Goal: Task Accomplishment & Management: Manage account settings

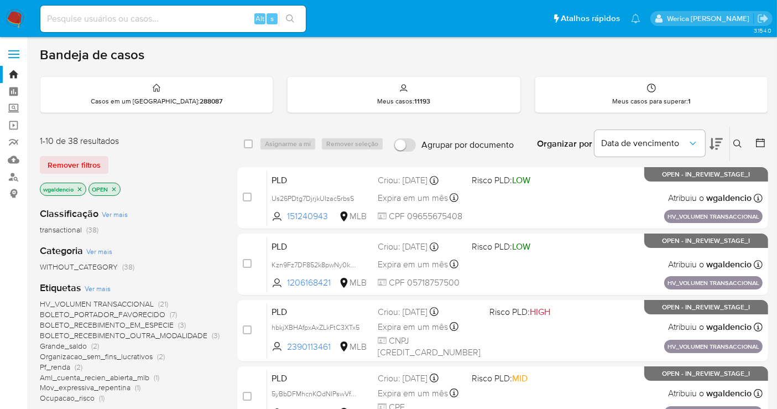
click at [724, 147] on div "Organizar por Data de vencimento" at bounding box center [628, 144] width 201 height 34
click at [714, 144] on icon at bounding box center [716, 143] width 13 height 13
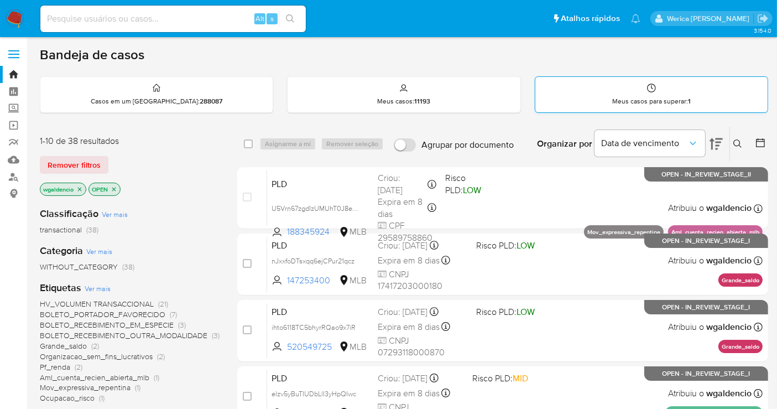
click at [677, 95] on div "Meus casos para superar : 1" at bounding box center [651, 94] width 232 height 35
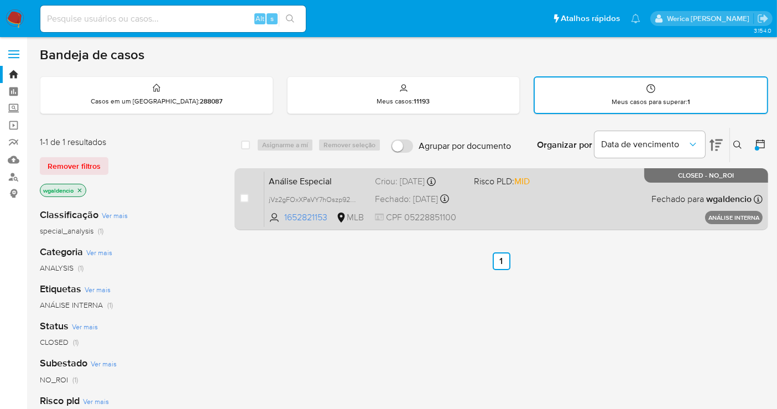
click at [631, 191] on div "Análise Especial jVz2gFOxXPaVY7hOszp92WaO 1652821153 MLB Risco PLD: MID Criou: …" at bounding box center [513, 199] width 498 height 56
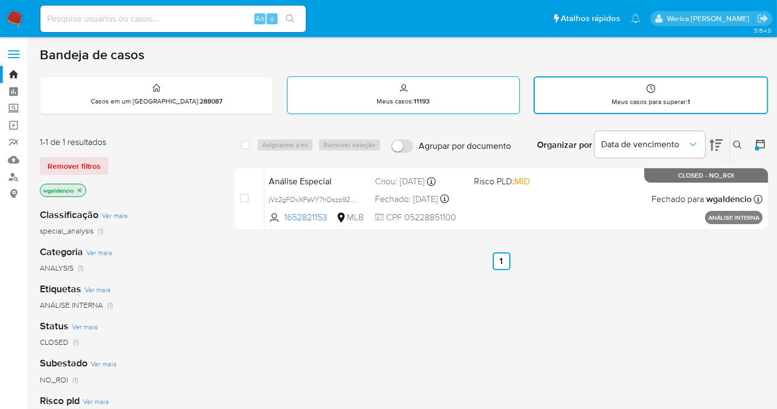
click at [416, 100] on strong "11193" at bounding box center [422, 101] width 16 height 10
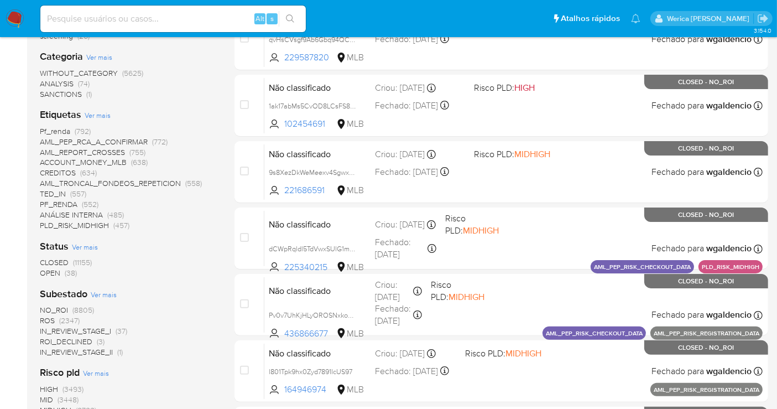
scroll to position [246, 0]
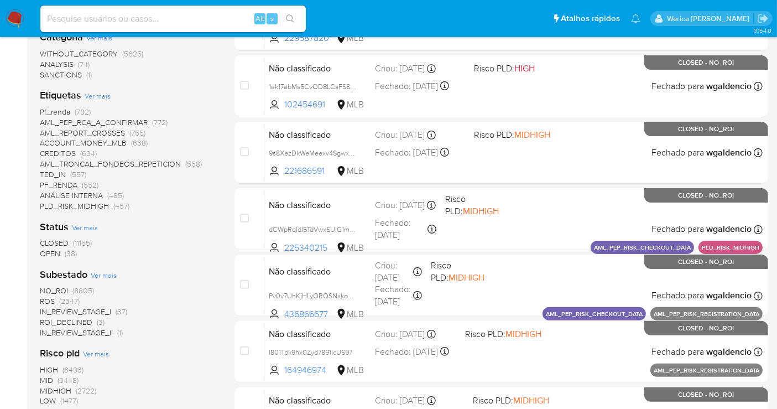
click at [121, 306] on span "(37)" at bounding box center [122, 311] width 12 height 11
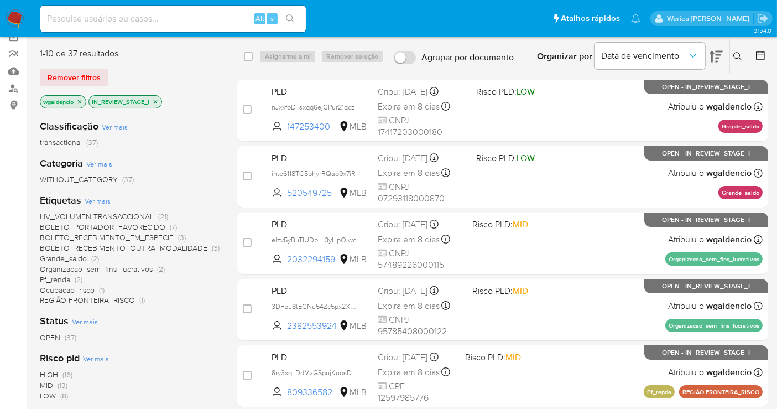
scroll to position [61, 0]
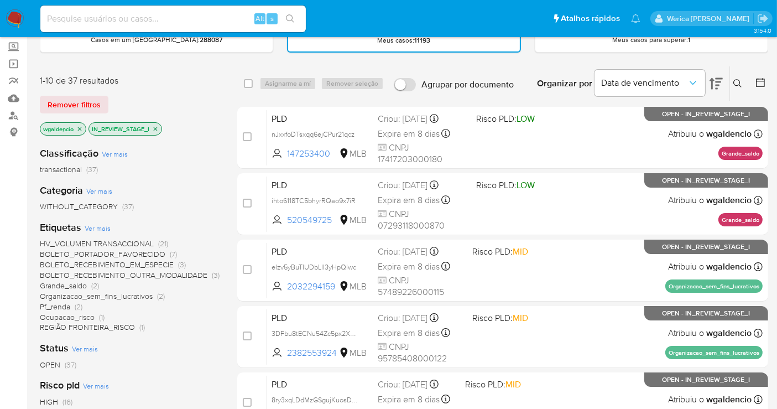
click at [722, 83] on icon at bounding box center [716, 83] width 13 height 13
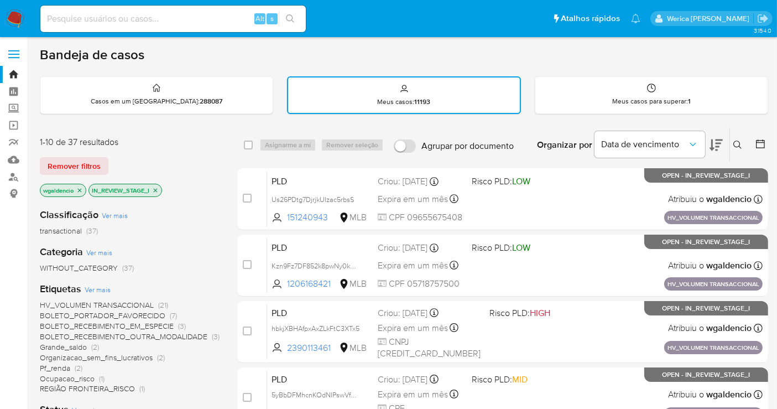
click at [716, 144] on icon at bounding box center [716, 144] width 13 height 13
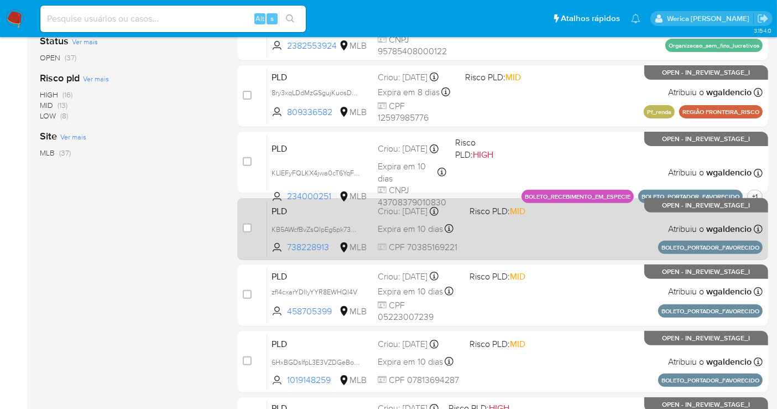
scroll to position [464, 0]
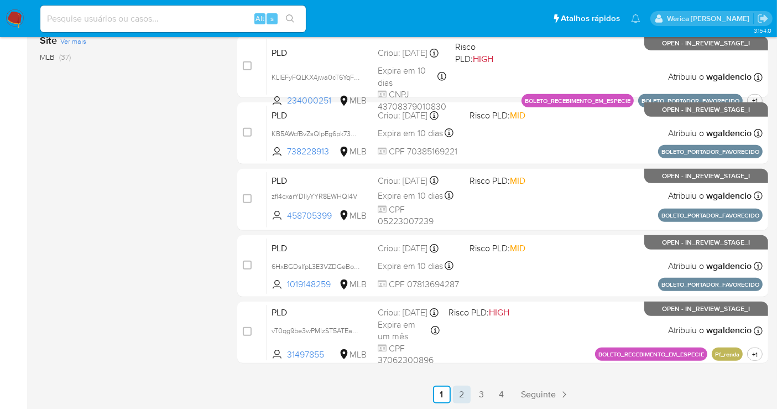
click at [457, 393] on link "2" at bounding box center [462, 395] width 18 height 18
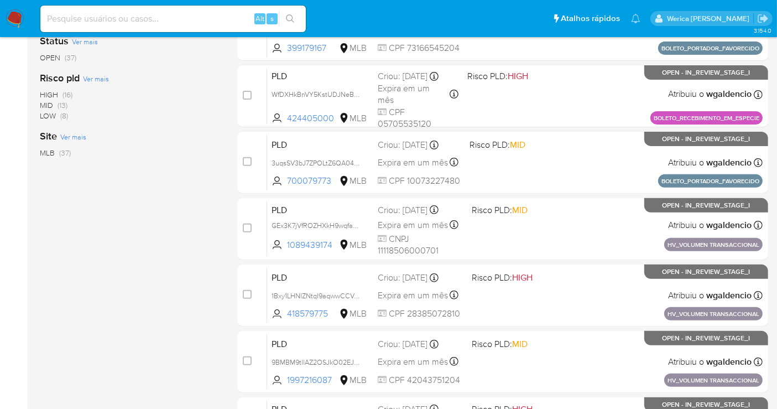
scroll to position [464, 0]
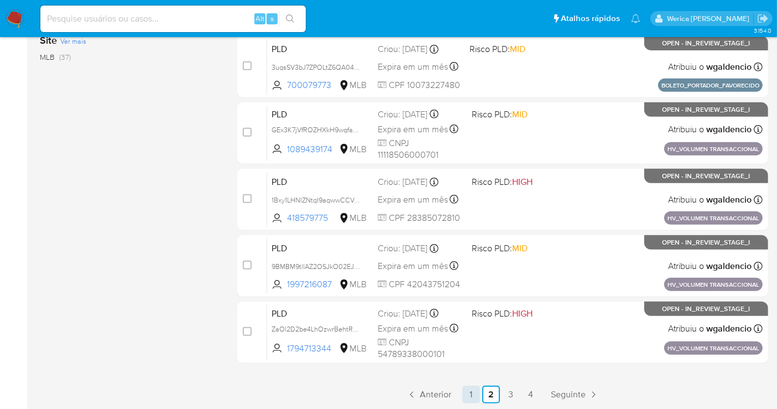
click at [471, 389] on link "1" at bounding box center [471, 395] width 18 height 18
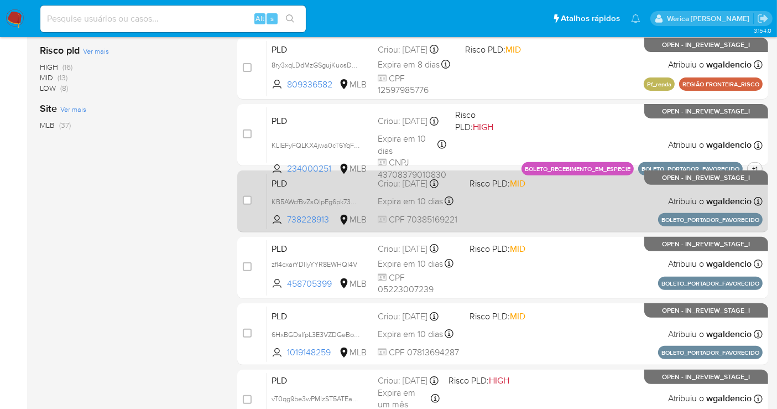
scroll to position [464, 0]
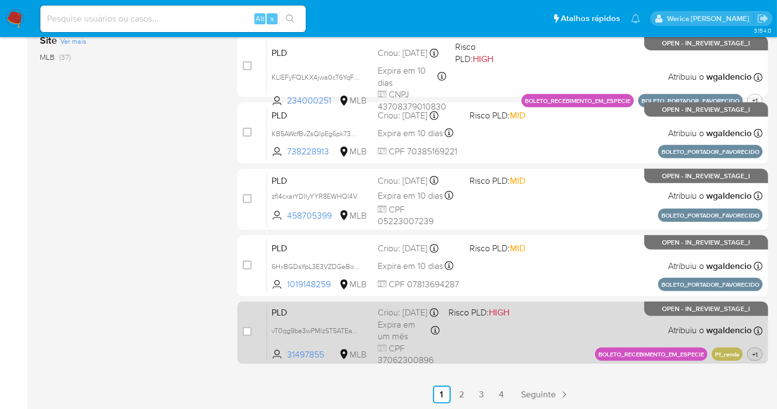
click at [756, 359] on span "+1" at bounding box center [755, 354] width 10 height 9
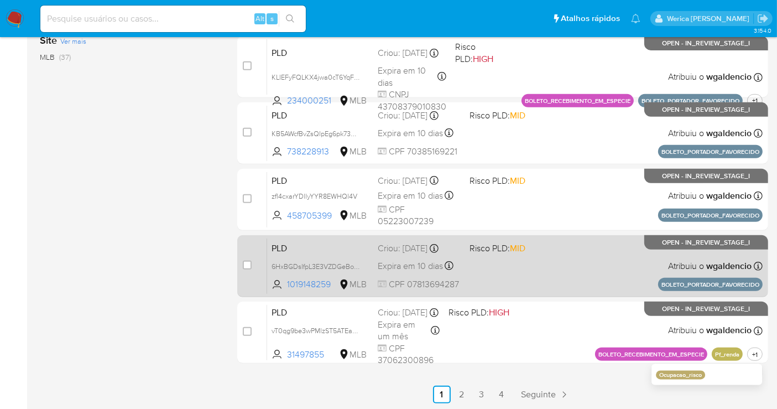
click at [537, 266] on div "PLD 6HxBGDsIfpL3E3VZDGeBotRp 1019148259 MLB Risco PLD: MID Criou: 14/07/2025 Cr…" at bounding box center [515, 266] width 496 height 56
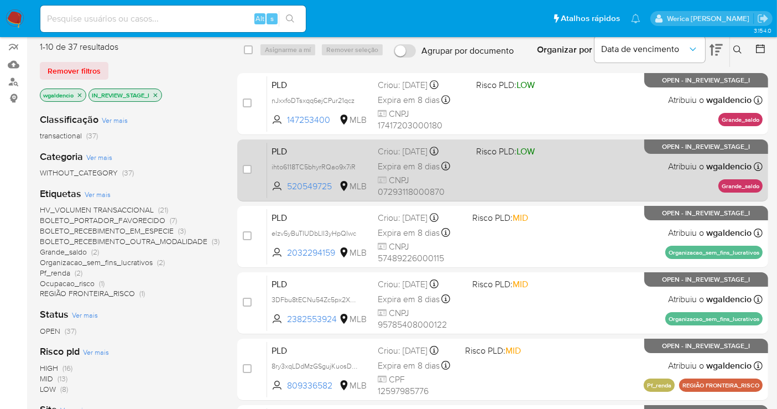
scroll to position [34, 0]
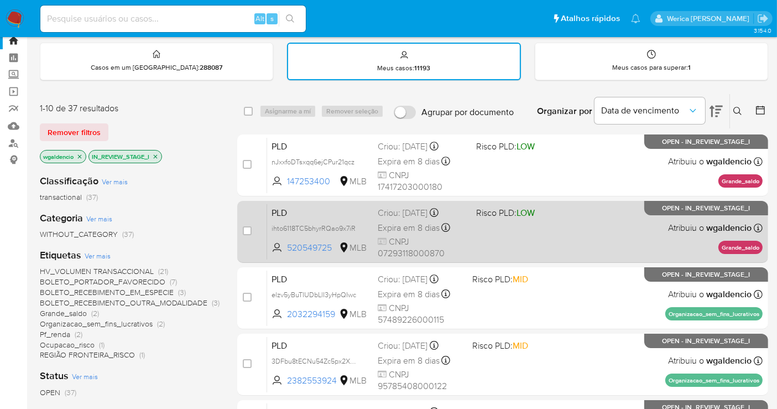
click at [583, 223] on div "PLD ihto6118TC5bhyrRQao9x7iR 520549725 MLB Risco PLD: LOW Criou: [DATE] Criou: …" at bounding box center [515, 232] width 496 height 56
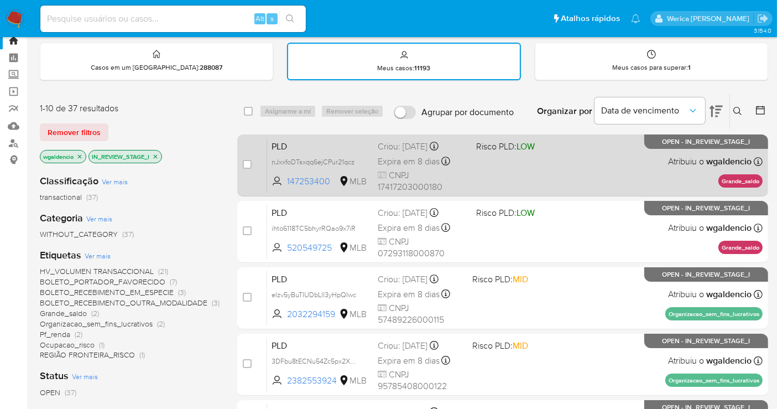
click at [550, 174] on div "PLD nJxxfoDTsxqq6ejCPur21qcz 147253400 MLB Risco PLD: LOW Criou: 12/07/2025 Cri…" at bounding box center [515, 165] width 496 height 56
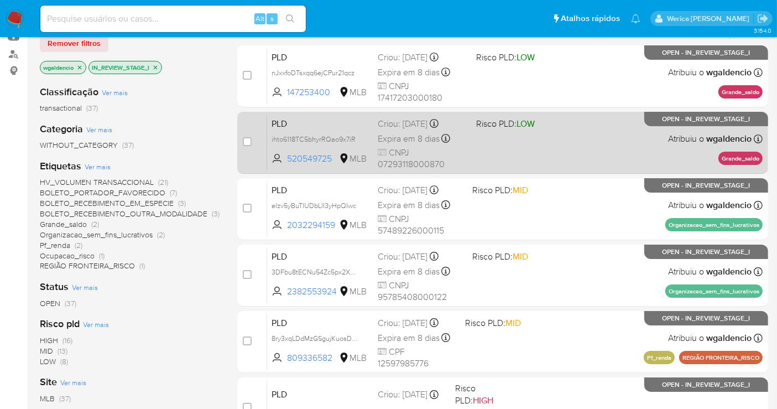
scroll to position [95, 0]
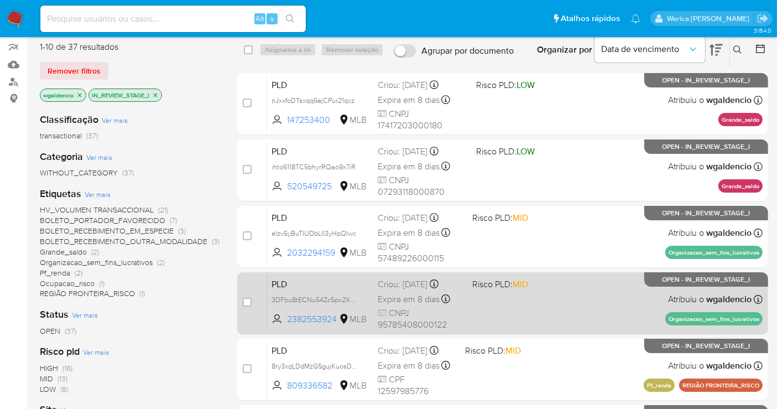
click at [548, 292] on div "PLD 3DFbu8tECNu54Zc5px2XQDTk 2382553924 MLB Risco PLD: MID Criou: 12/07/2025 Cr…" at bounding box center [515, 303] width 496 height 56
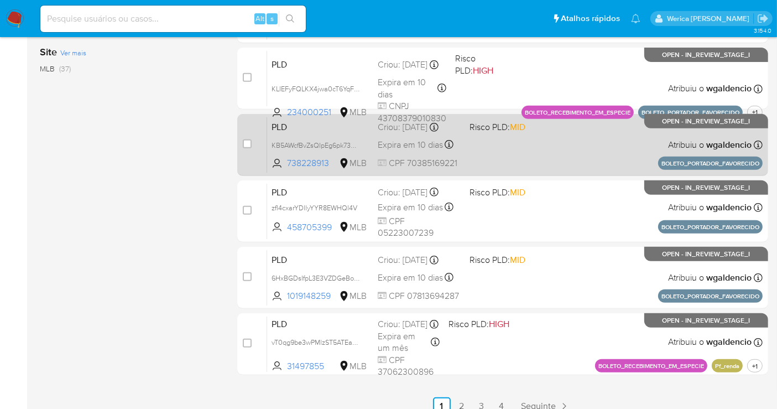
scroll to position [464, 0]
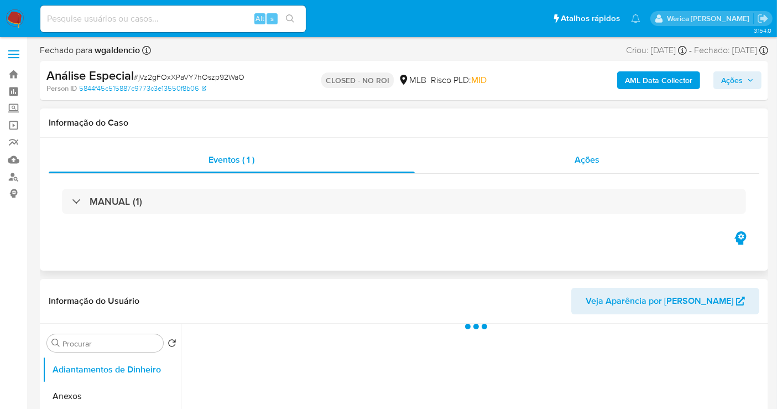
click at [567, 162] on div "Ações" at bounding box center [587, 160] width 345 height 27
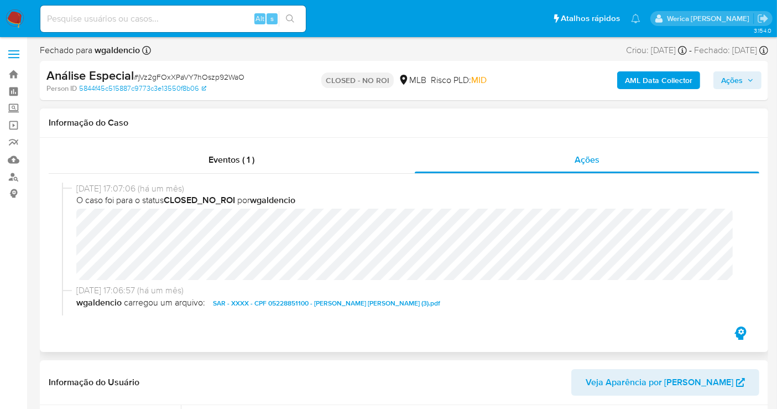
select select "10"
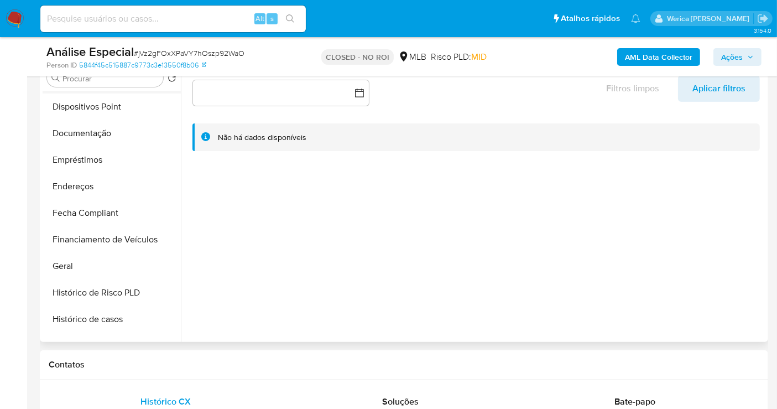
scroll to position [184, 0]
click at [107, 313] on button "Histórico de casos" at bounding box center [107, 318] width 129 height 27
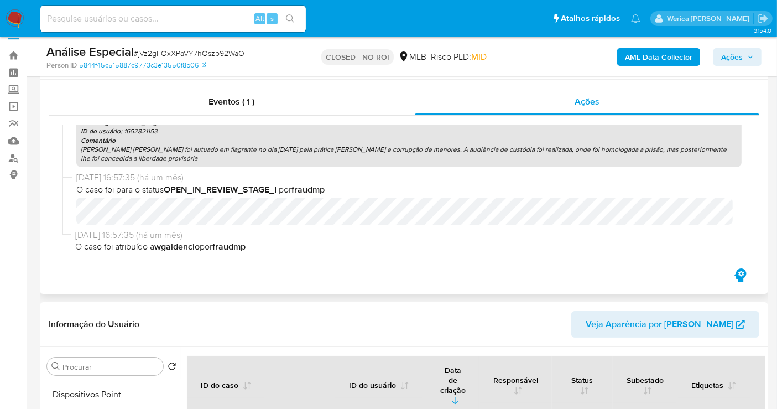
scroll to position [0, 0]
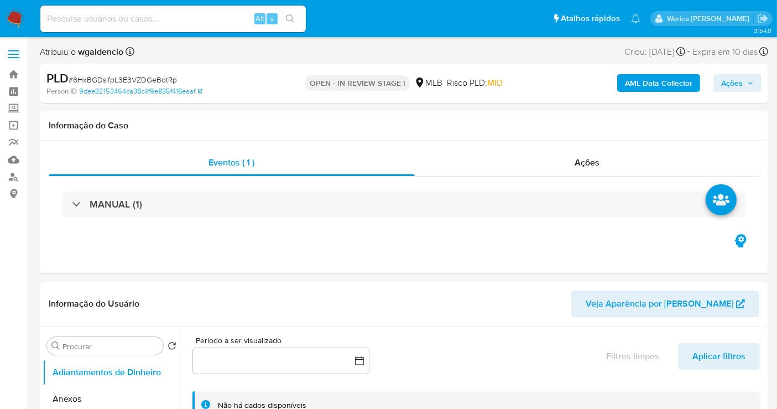
select select "10"
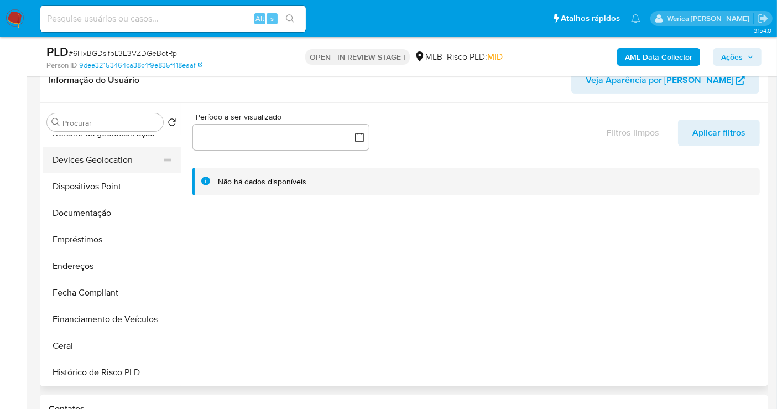
scroll to position [246, 0]
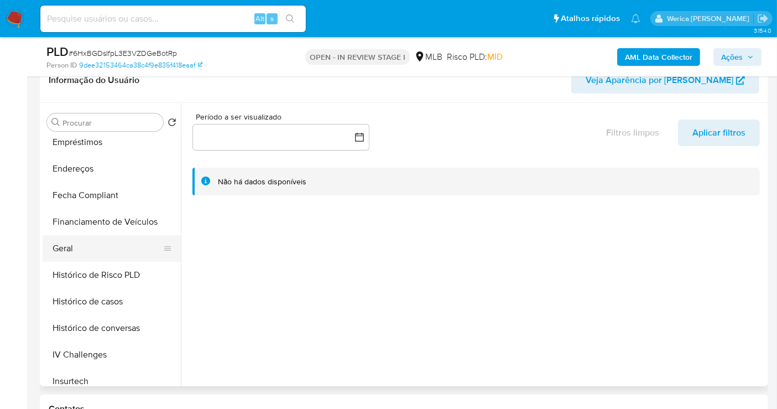
click at [93, 247] on button "Geral" at bounding box center [107, 248] width 129 height 27
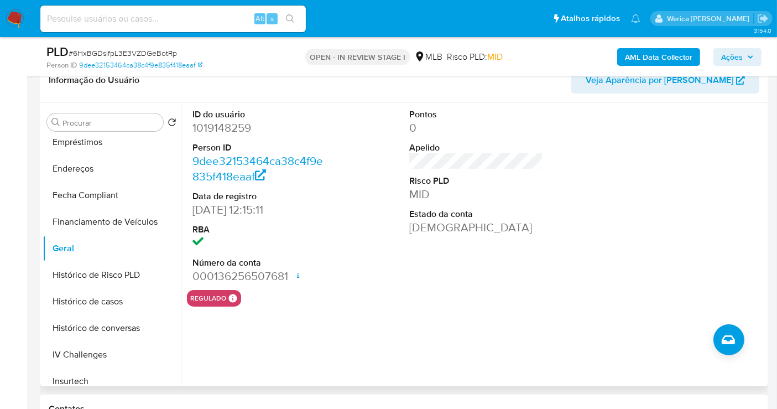
click at [222, 123] on dd "1019148259" at bounding box center [259, 127] width 134 height 15
copy dd "1019148259"
click at [488, 267] on div "Pontos 0 Apelido Risco PLD MID Estado da conta Ativa" at bounding box center [476, 196] width 145 height 187
click at [208, 124] on dd "1019148259" at bounding box center [259, 127] width 134 height 15
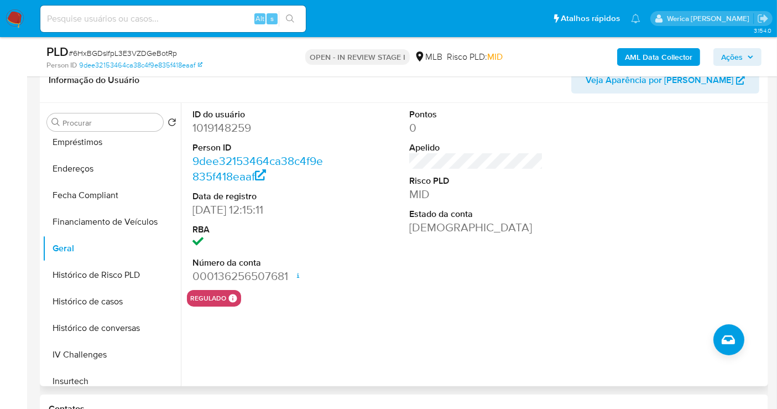
click at [208, 124] on dd "1019148259" at bounding box center [259, 127] width 134 height 15
click at [209, 124] on dd "1019148259" at bounding box center [259, 127] width 134 height 15
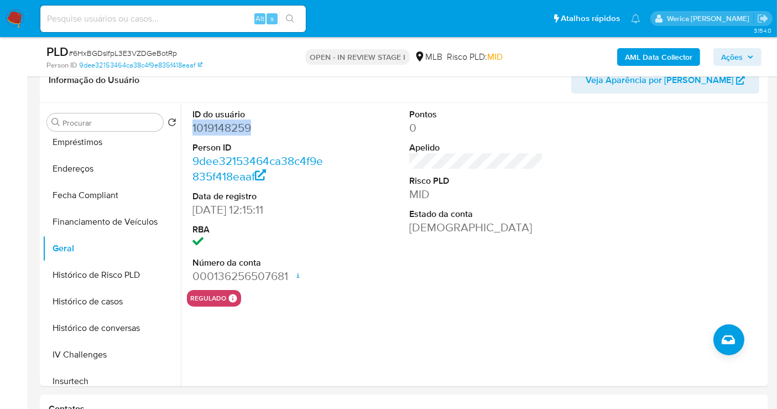
copy dd "1019148259"
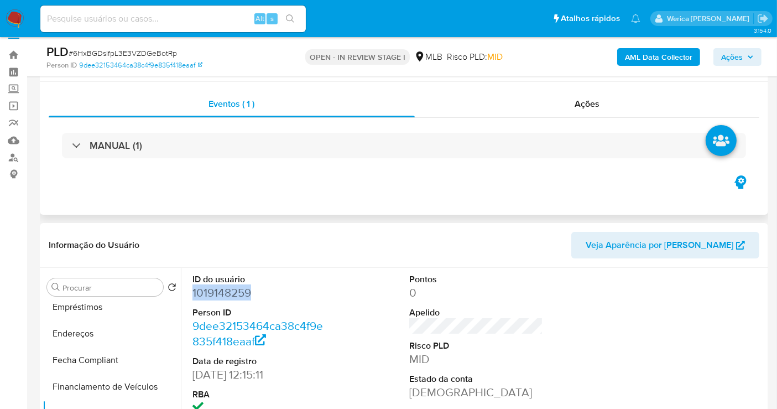
scroll to position [0, 0]
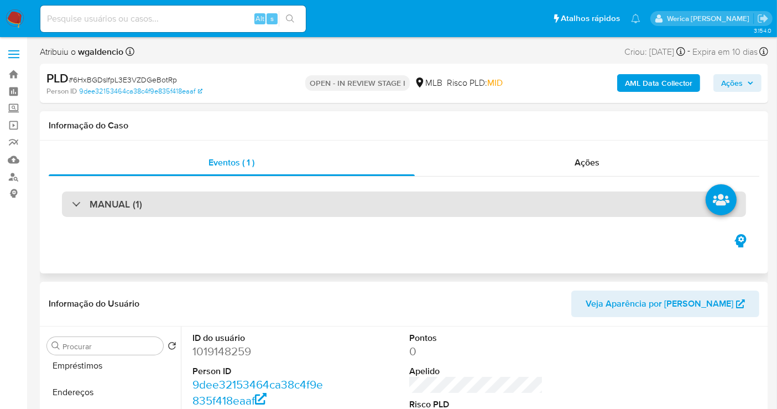
click at [389, 198] on div "MANUAL (1)" at bounding box center [404, 203] width 684 height 25
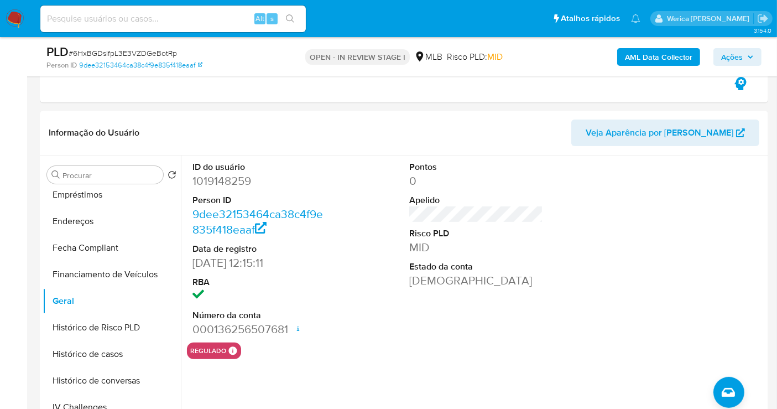
scroll to position [184, 0]
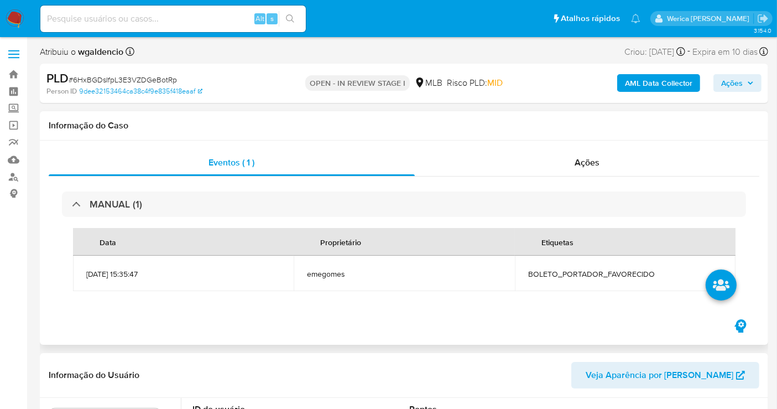
click at [189, 327] on div "Eventos ( 1 ) Ações MANUAL (1) Data Proprietário Etiquetas 14/07/2025 15:35:47 …" at bounding box center [404, 243] width 729 height 204
click at [543, 135] on div "Informação do Caso" at bounding box center [404, 125] width 729 height 29
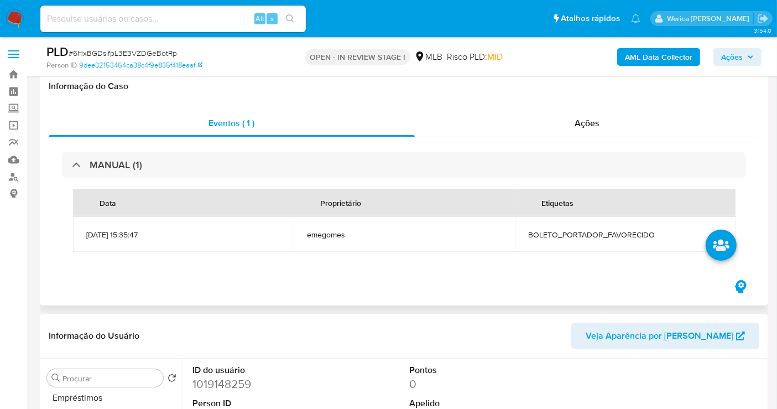
scroll to position [184, 0]
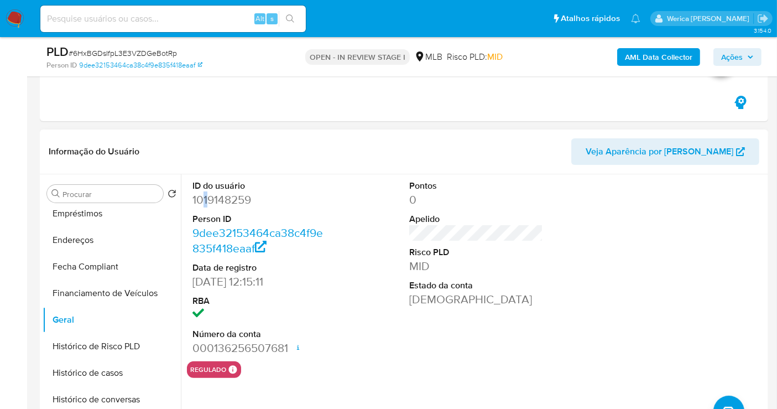
click at [205, 203] on dd "1019148259" at bounding box center [259, 199] width 134 height 15
click at [205, 205] on dd "1019148259" at bounding box center [259, 199] width 134 height 15
click at [543, 103] on div "Eventos ( 1 ) Ações MANUAL (1) Data Proprietário Etiquetas 14/07/2025 15:35:47 …" at bounding box center [404, 19] width 729 height 204
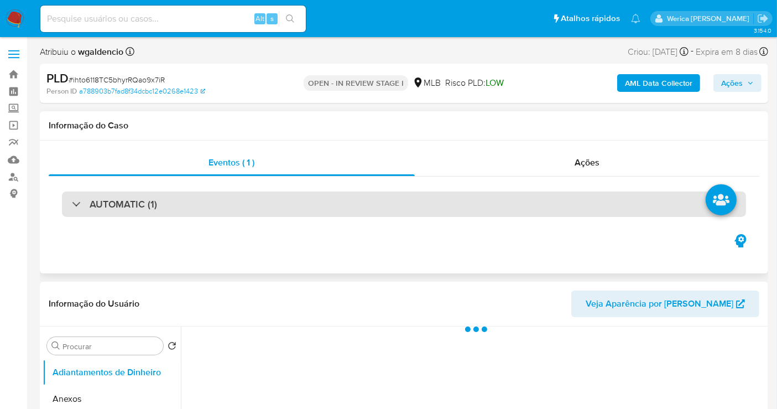
click at [485, 215] on div "AUTOMATIC (1)" at bounding box center [404, 203] width 684 height 25
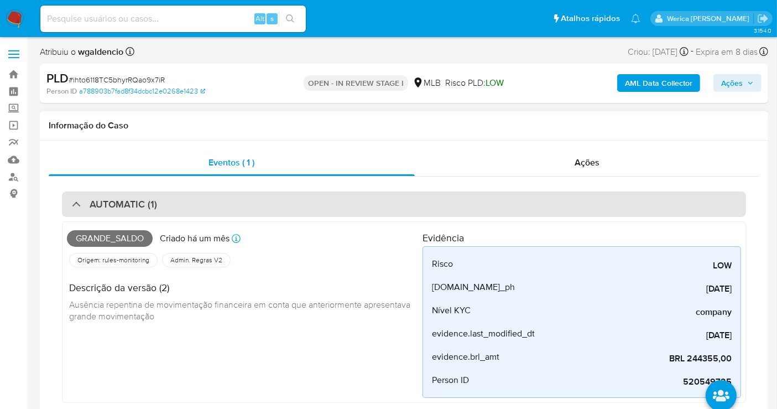
select select "10"
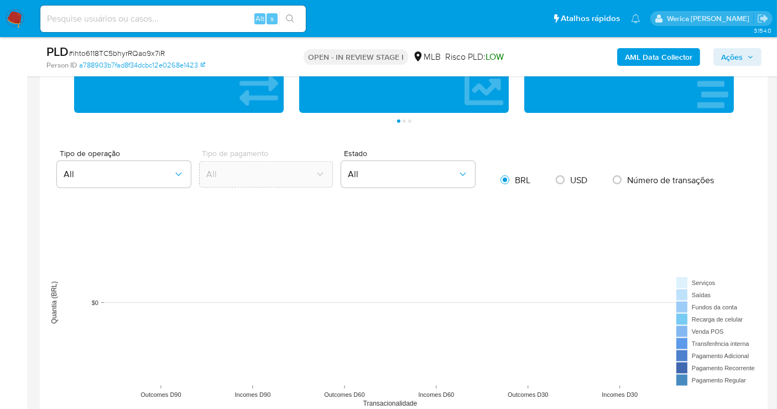
scroll to position [1229, 0]
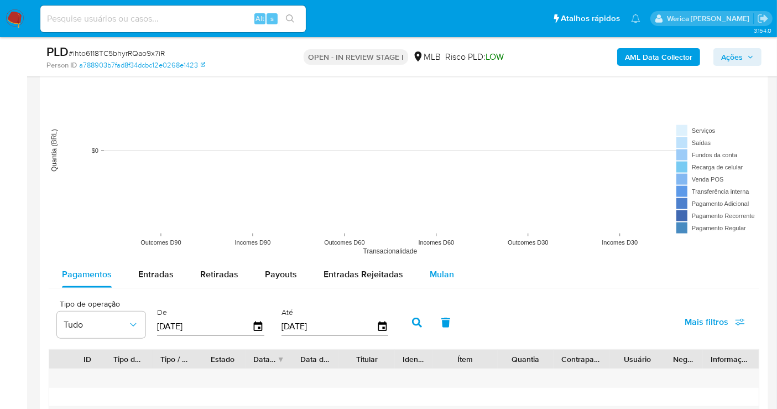
click at [439, 259] on div "Tipo de operação All Tipo de pagamento All Estado All BRL USD Número de transaç…" at bounding box center [404, 291] width 711 height 589
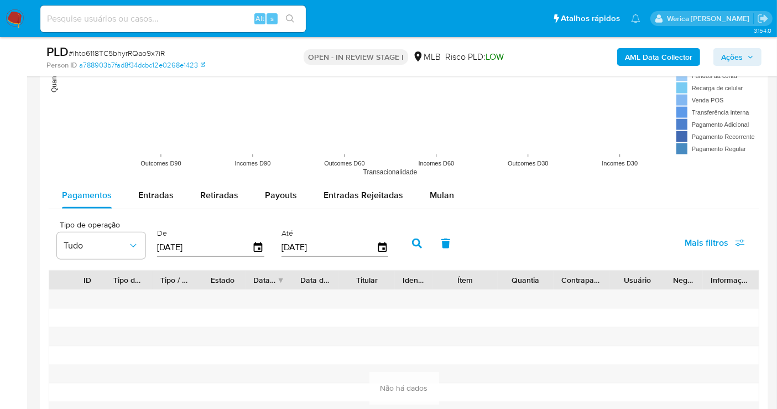
scroll to position [1352, 0]
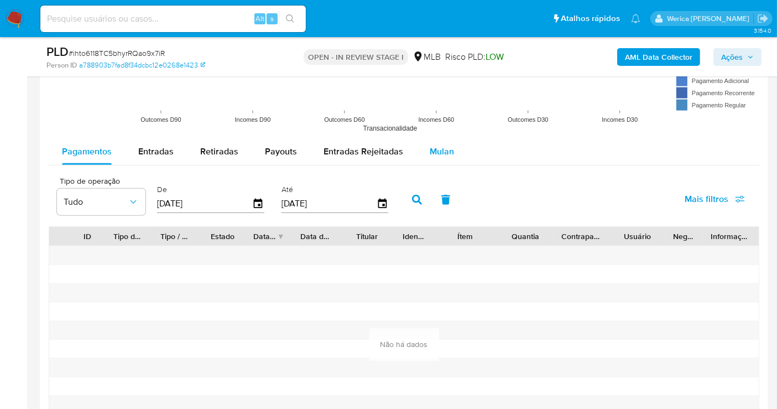
click at [430, 160] on div "Mulan" at bounding box center [442, 151] width 24 height 27
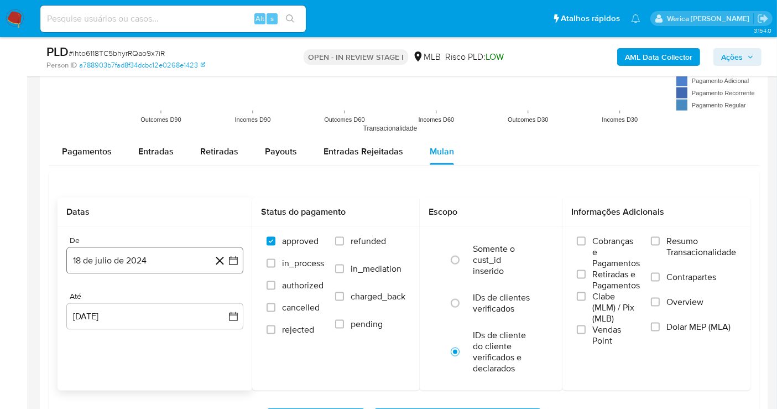
click at [115, 269] on button "18 de julio de 2024" at bounding box center [154, 260] width 177 height 27
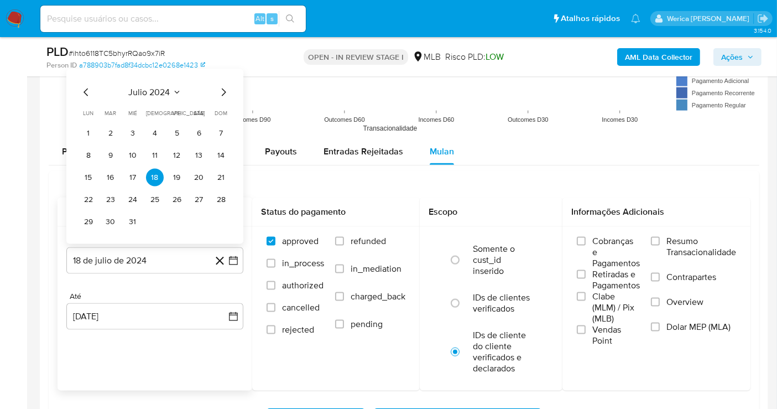
click at [155, 93] on span "julio 2024" at bounding box center [149, 92] width 41 height 11
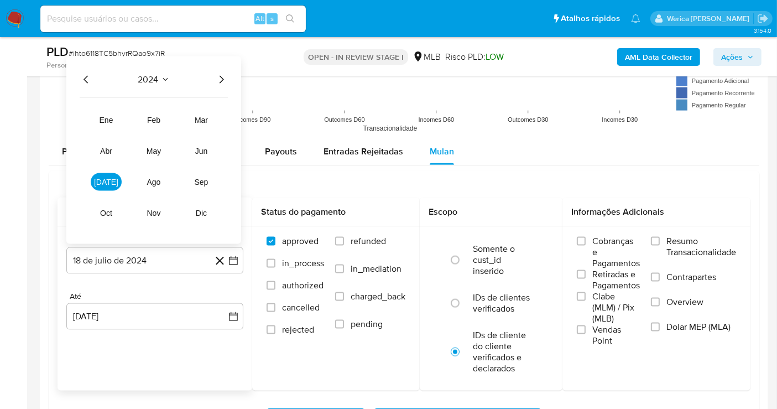
click at [86, 77] on icon "Año anterior" at bounding box center [86, 79] width 13 height 13
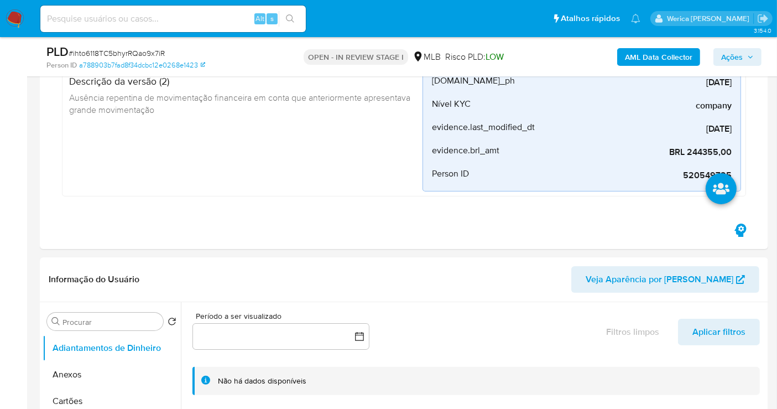
scroll to position [123, 0]
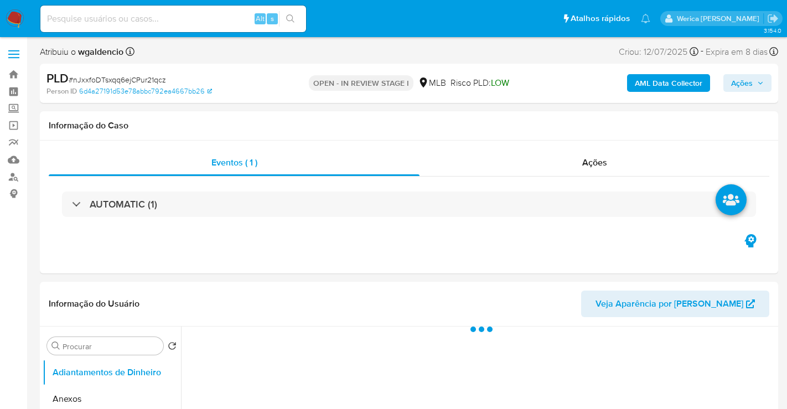
select select "10"
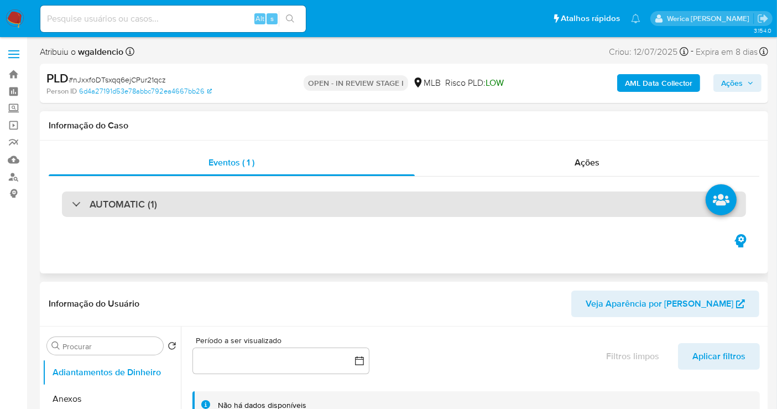
click at [426, 212] on div "AUTOMATIC (1)" at bounding box center [404, 203] width 684 height 25
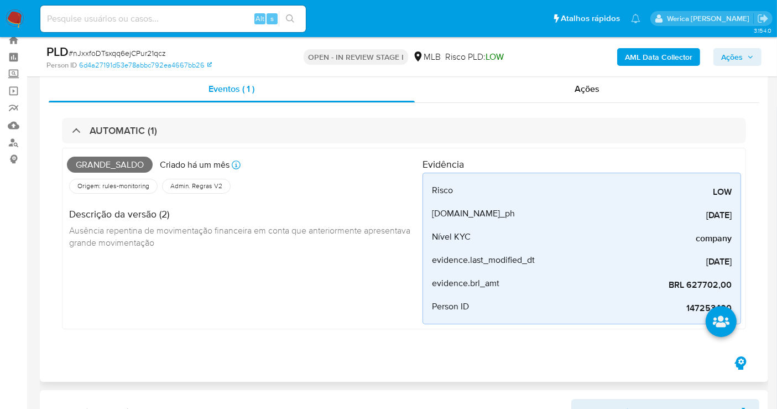
scroll to position [61, 0]
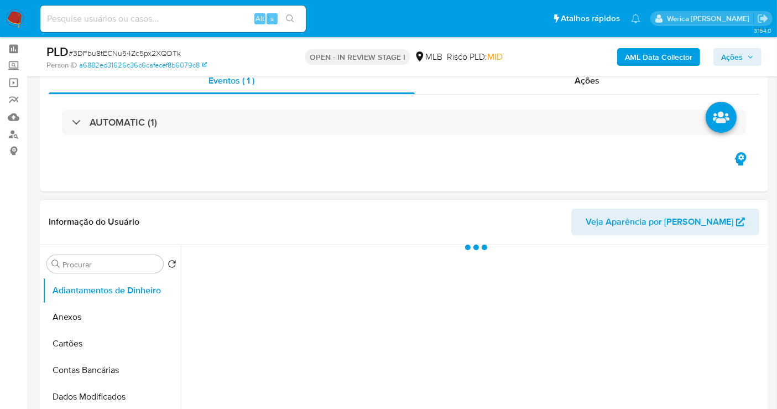
scroll to position [61, 0]
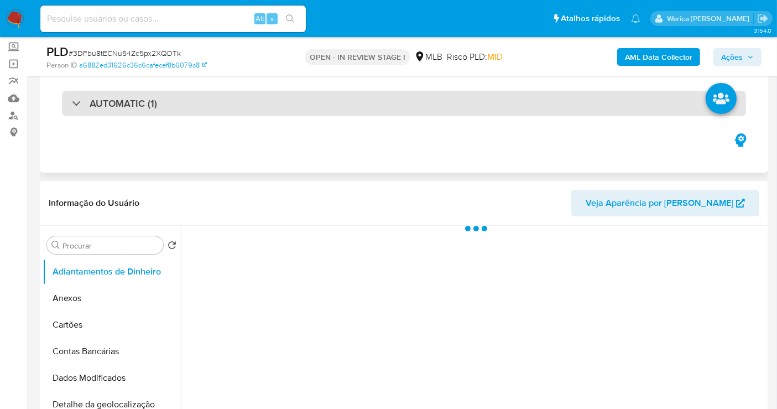
click at [203, 105] on div "AUTOMATIC (1)" at bounding box center [404, 103] width 684 height 25
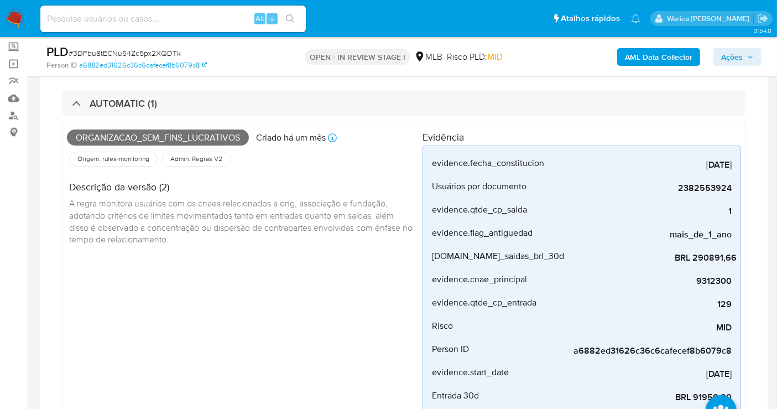
select select "10"
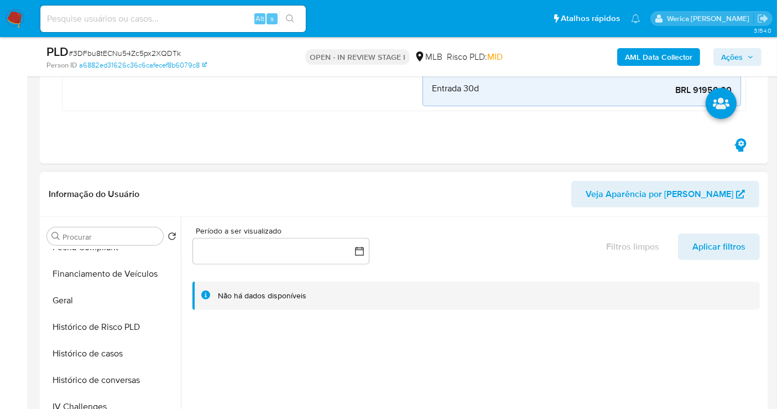
scroll to position [491, 0]
click at [87, 286] on button "Items" at bounding box center [107, 276] width 129 height 27
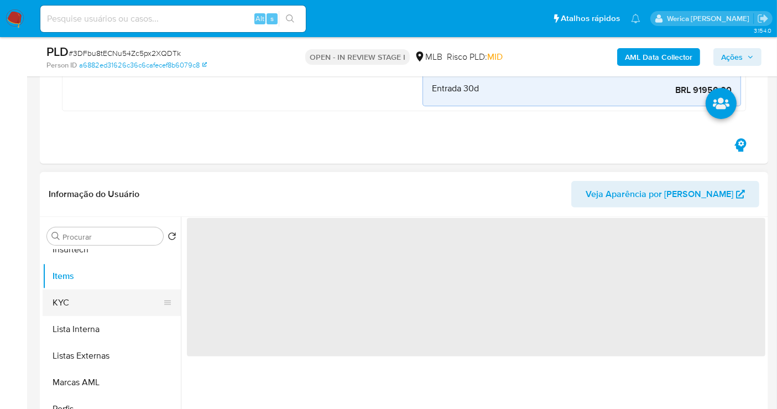
click at [98, 304] on button "KYC" at bounding box center [107, 302] width 129 height 27
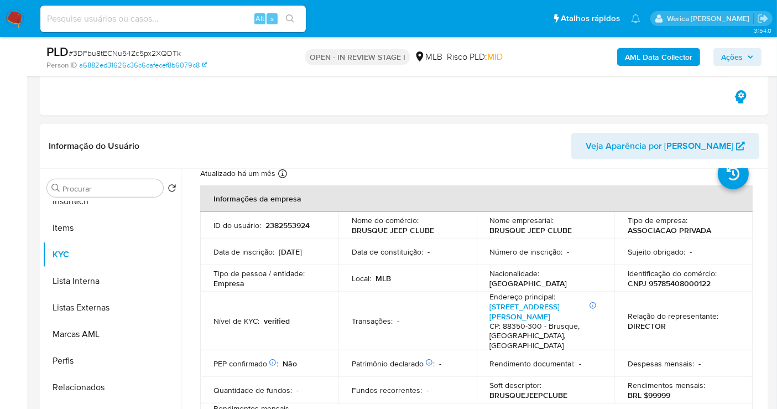
scroll to position [61, 0]
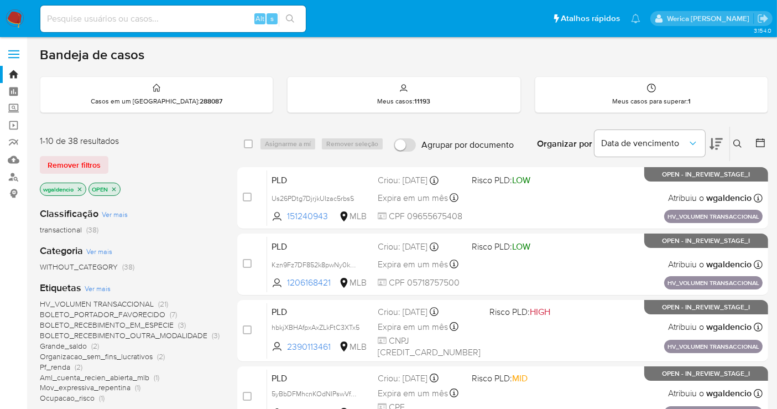
click at [713, 153] on button at bounding box center [716, 144] width 13 height 34
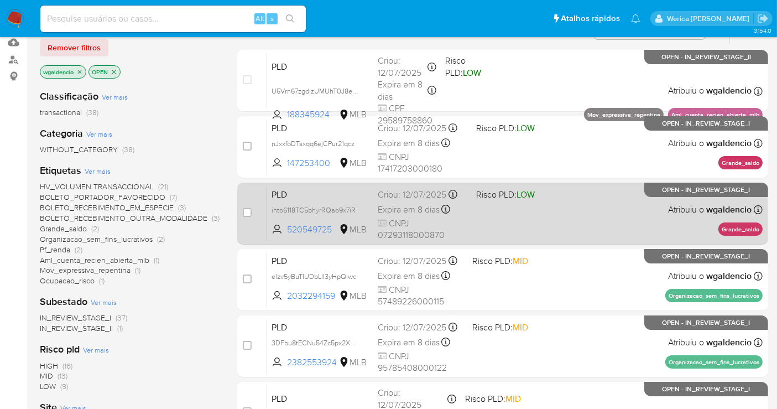
scroll to position [123, 0]
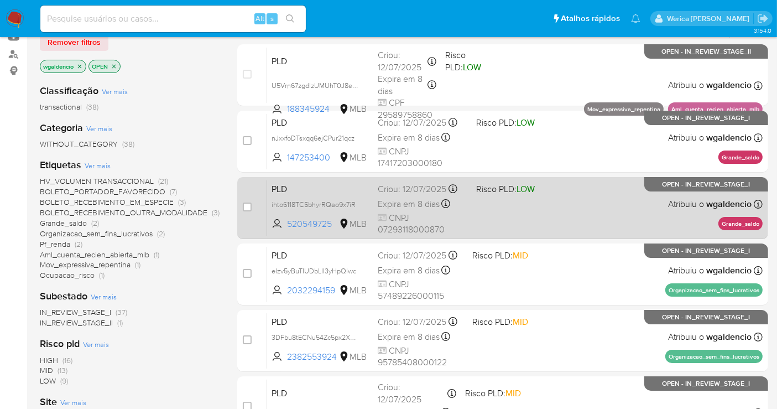
click at [585, 205] on div "PLD ihto6118TC5bhyrRQao9x7iR 520549725 MLB Risco PLD: LOW Criou: [DATE] Criou: …" at bounding box center [515, 208] width 496 height 56
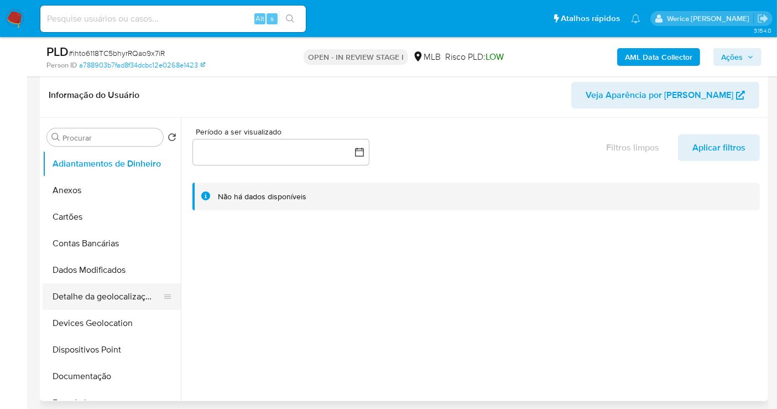
scroll to position [184, 0]
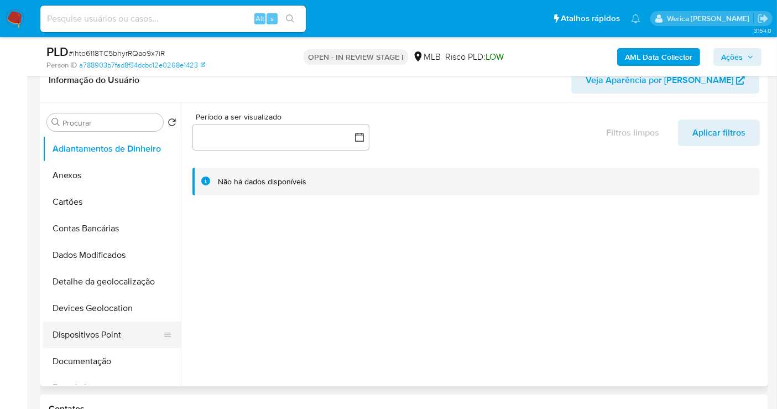
select select "10"
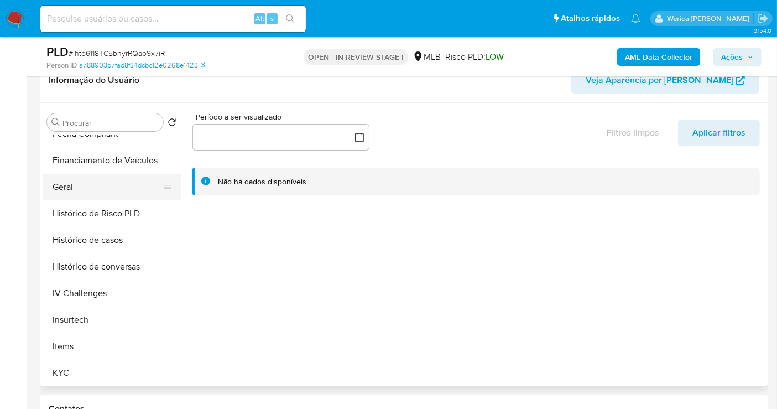
click at [90, 179] on button "Geral" at bounding box center [107, 187] width 129 height 27
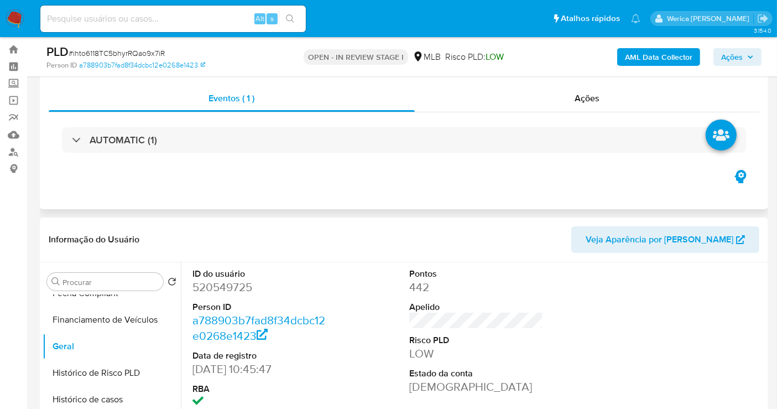
scroll to position [0, 0]
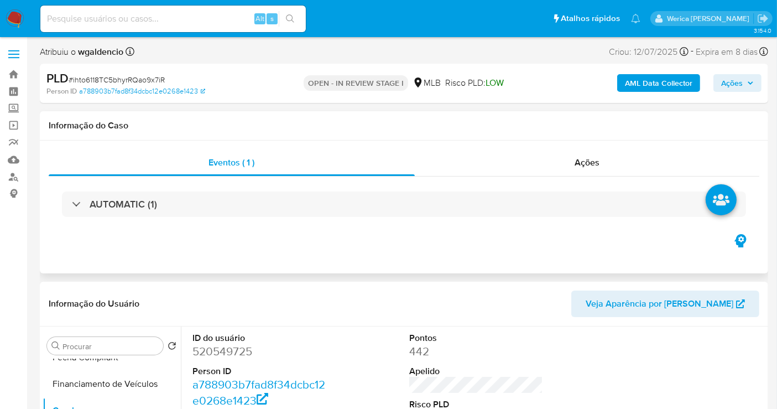
drag, startPoint x: 365, startPoint y: 181, endPoint x: 368, endPoint y: 189, distance: 8.2
click at [368, 189] on div "AUTOMATIC (1)" at bounding box center [404, 203] width 711 height 55
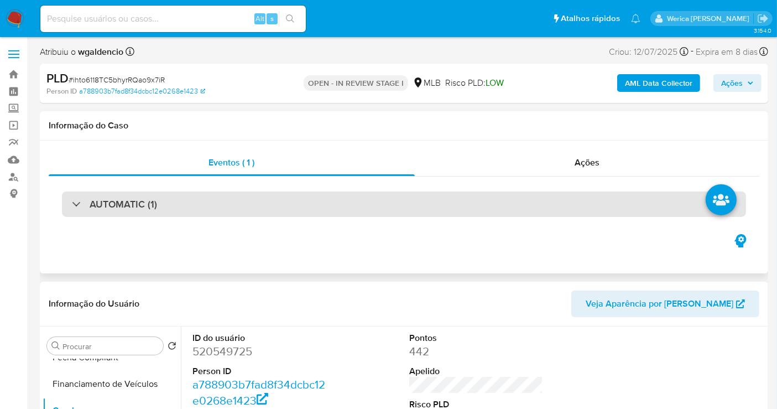
click at [387, 199] on div "AUTOMATIC (1)" at bounding box center [404, 203] width 684 height 25
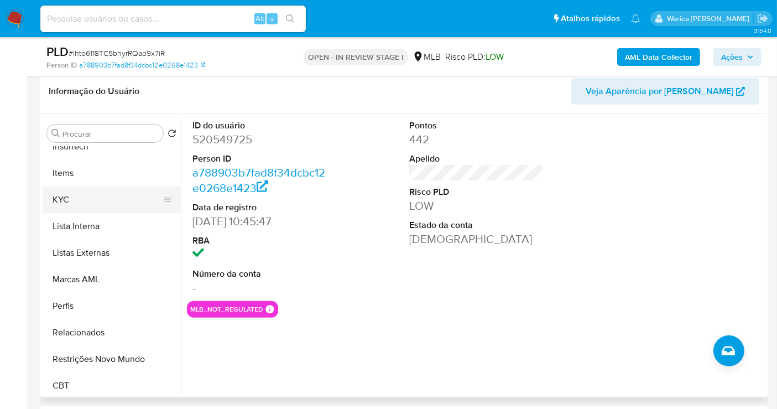
scroll to position [368, 0]
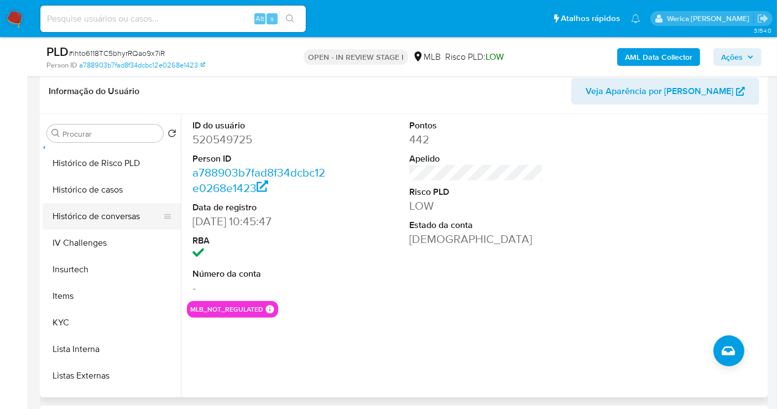
click at [113, 203] on button "Histórico de conversas" at bounding box center [107, 216] width 129 height 27
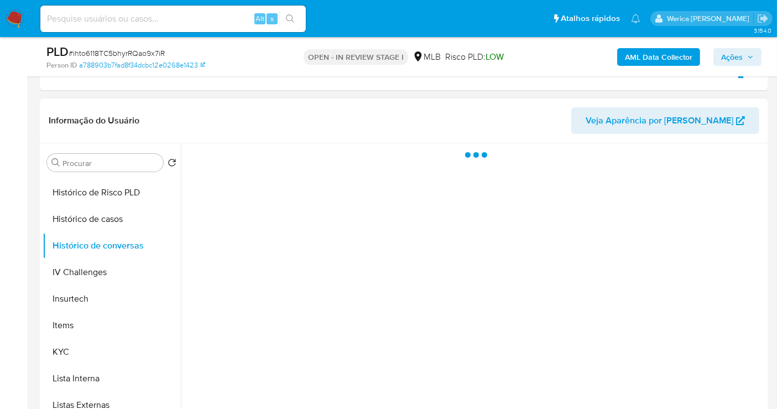
scroll to position [307, 0]
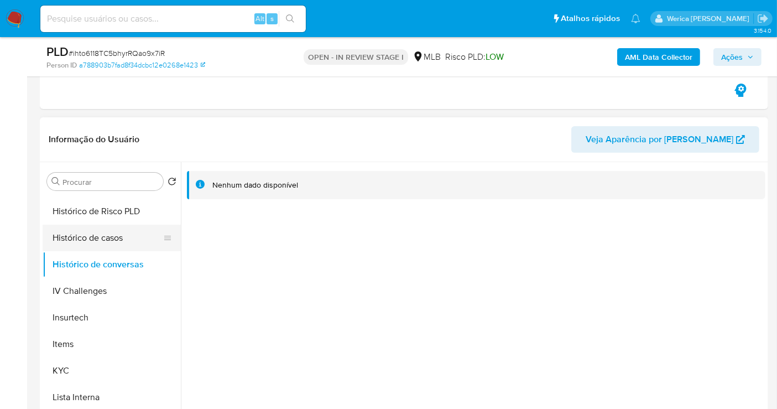
click at [110, 243] on button "Histórico de casos" at bounding box center [107, 238] width 129 height 27
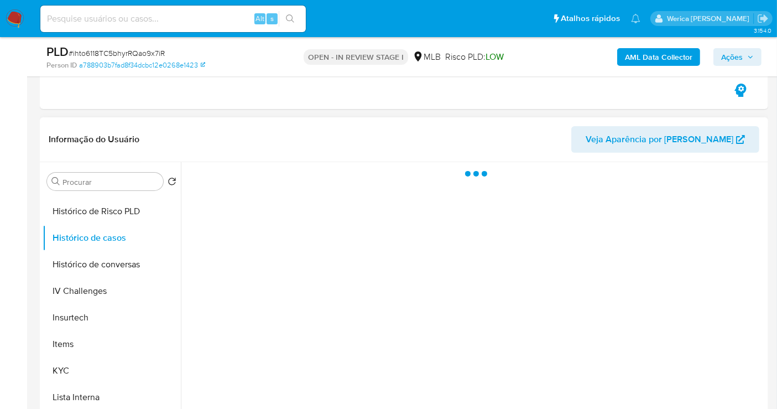
scroll to position [368, 0]
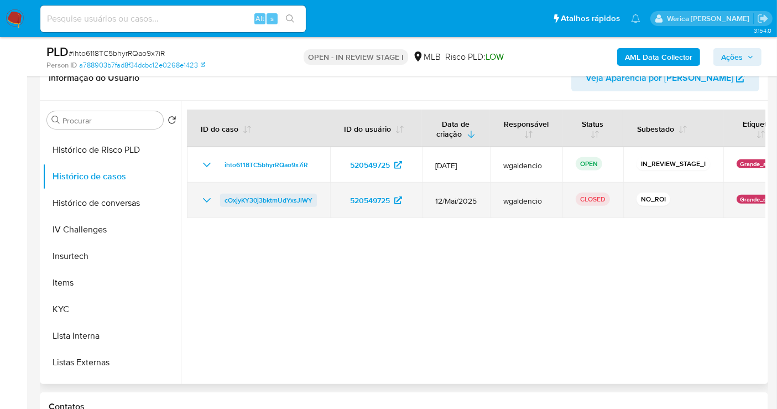
click at [301, 200] on span "cOxjyKY30j3bktmUdYxsJlWY" at bounding box center [269, 200] width 88 height 13
click at [286, 205] on span "cOxjyKY30j3bktmUdYxsJlWY" at bounding box center [269, 200] width 88 height 13
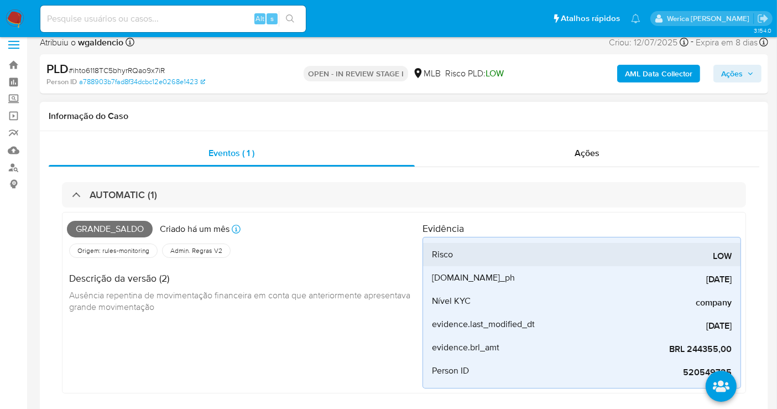
scroll to position [61, 0]
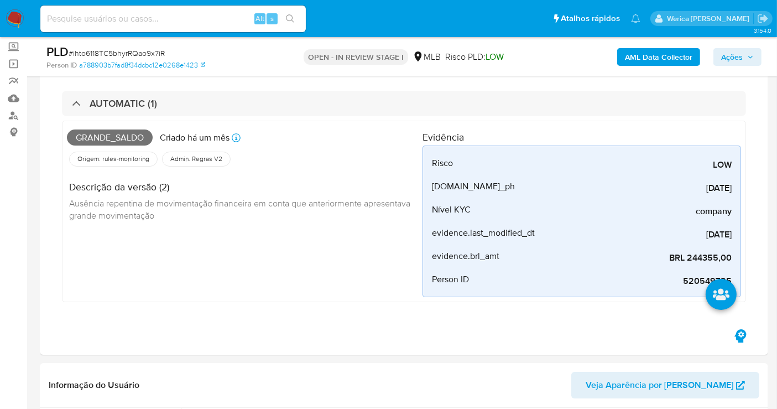
click at [749, 64] on span "Ações" at bounding box center [737, 56] width 33 height 15
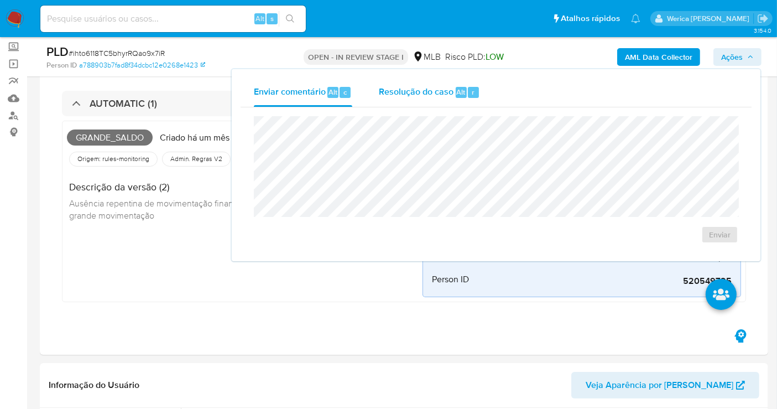
drag, startPoint x: 450, startPoint y: 91, endPoint x: 449, endPoint y: 105, distance: 14.4
click at [449, 90] on span "Resolução do caso" at bounding box center [416, 91] width 75 height 13
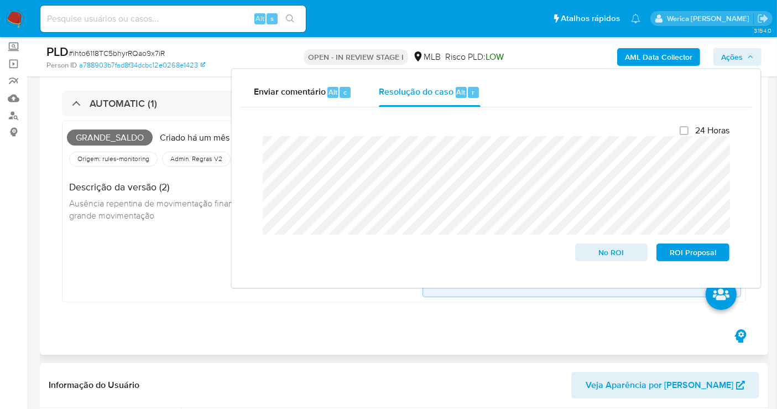
click at [171, 236] on div "Grande_saldo Criado há um mês Criado: 12/07/2025 00:57:31 Origem: rules-monitor…" at bounding box center [245, 211] width 356 height 171
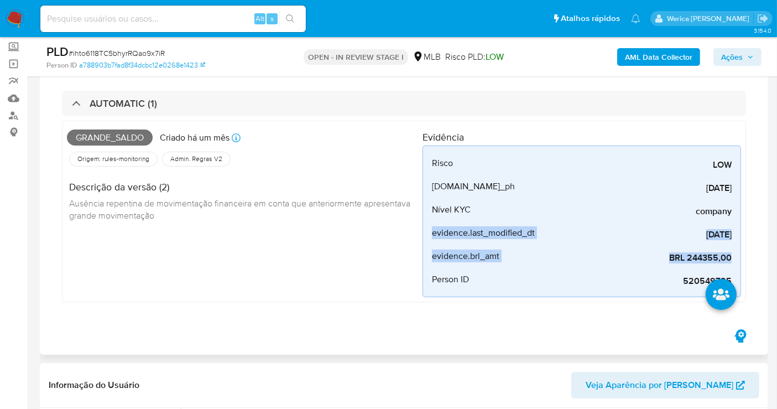
drag, startPoint x: 427, startPoint y: 228, endPoint x: 742, endPoint y: 261, distance: 316.4
click at [742, 261] on div "Grande_saldo Criado há um mês Criado: 12/07/2025 00:57:31 Origem: rules-monitor…" at bounding box center [404, 211] width 684 height 181
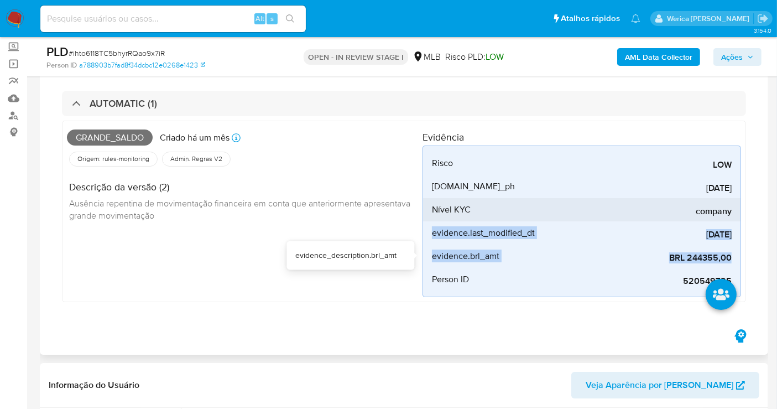
copy div "evidence.last_modified_dt 2023-02-02 evidence_description.last_modified_dt evid…"
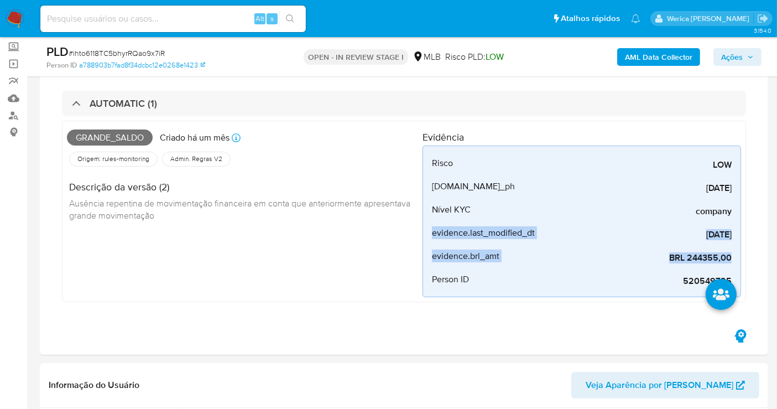
click at [729, 54] on span "Ações" at bounding box center [732, 57] width 22 height 18
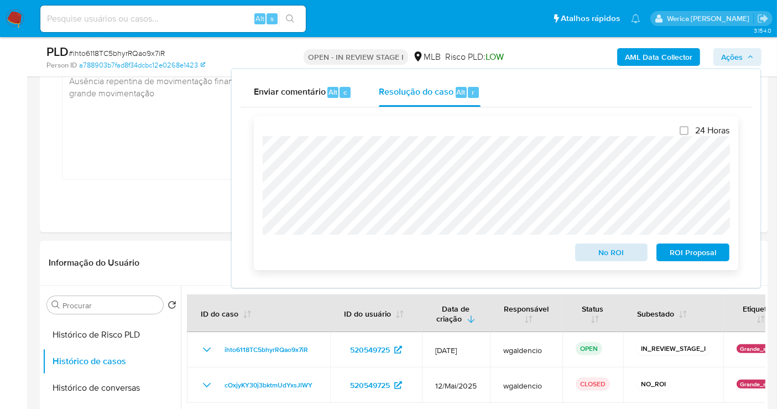
scroll to position [184, 0]
drag, startPoint x: 620, startPoint y: 250, endPoint x: 616, endPoint y: 246, distance: 5.9
click at [616, 246] on span "No ROI" at bounding box center [612, 251] width 58 height 15
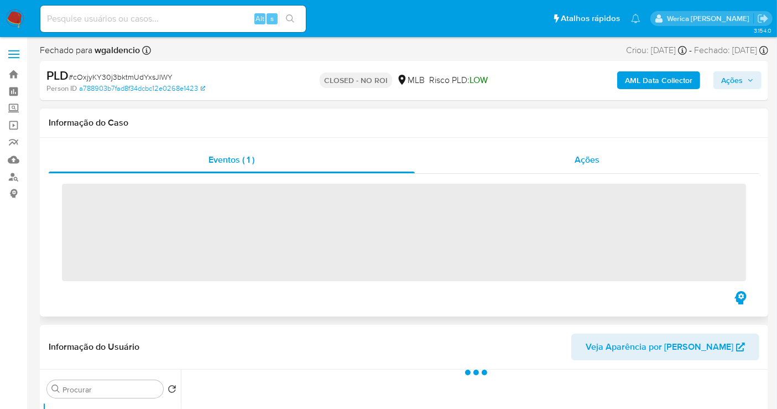
click at [621, 154] on div "Ações" at bounding box center [587, 160] width 345 height 27
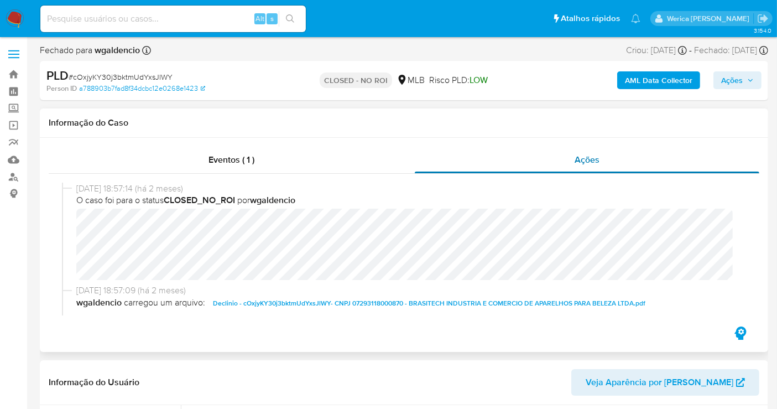
select select "10"
click at [233, 157] on div "Eventos ( 1 )" at bounding box center [232, 160] width 366 height 27
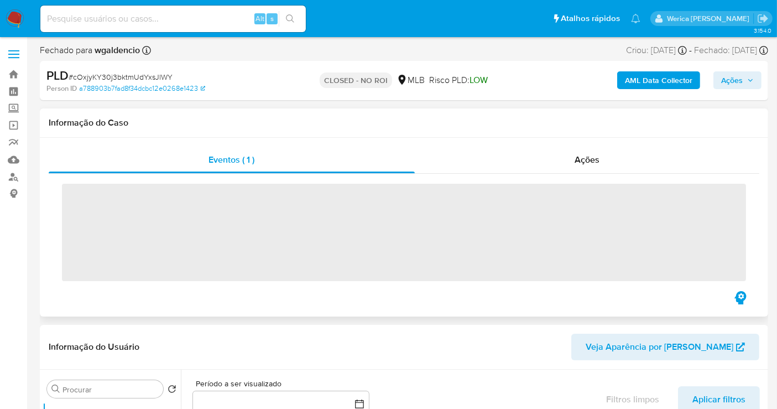
click at [592, 215] on span "‌" at bounding box center [404, 232] width 684 height 97
click at [578, 196] on span "‌" at bounding box center [404, 232] width 684 height 97
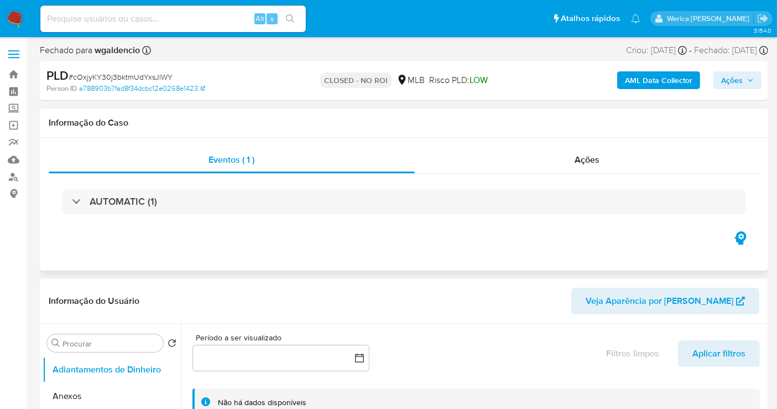
click at [580, 211] on div "AUTOMATIC (1)" at bounding box center [404, 201] width 684 height 25
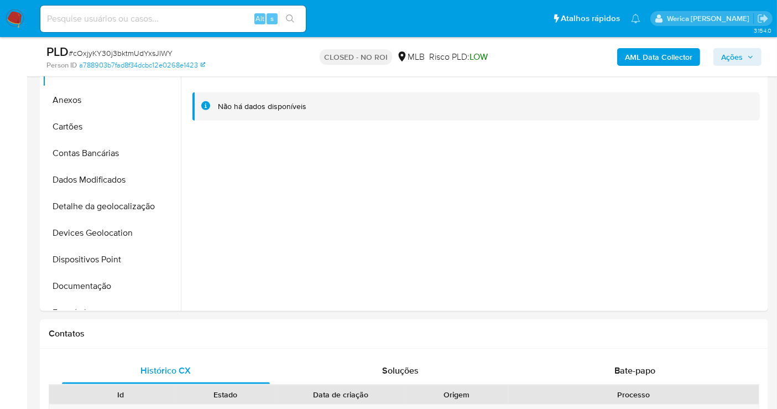
scroll to position [491, 0]
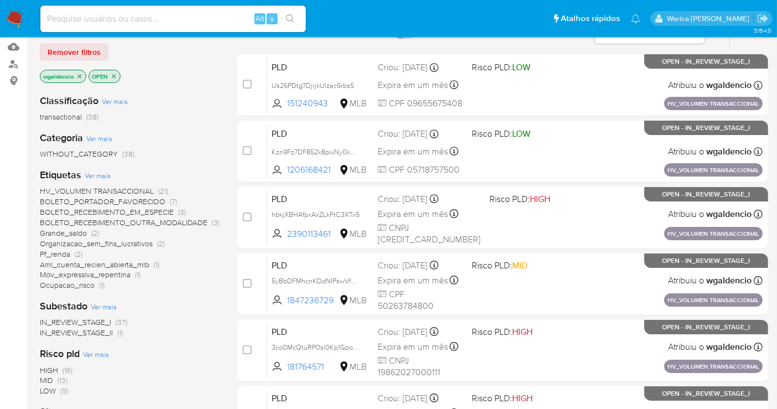
scroll to position [123, 0]
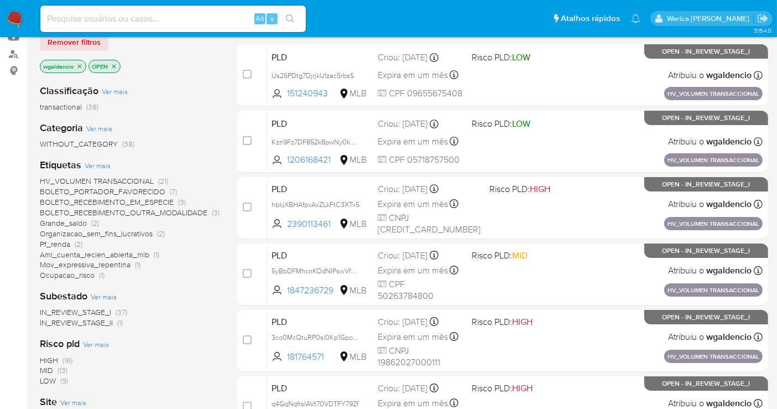
click at [71, 225] on span "Grande_saldo" at bounding box center [63, 222] width 47 height 11
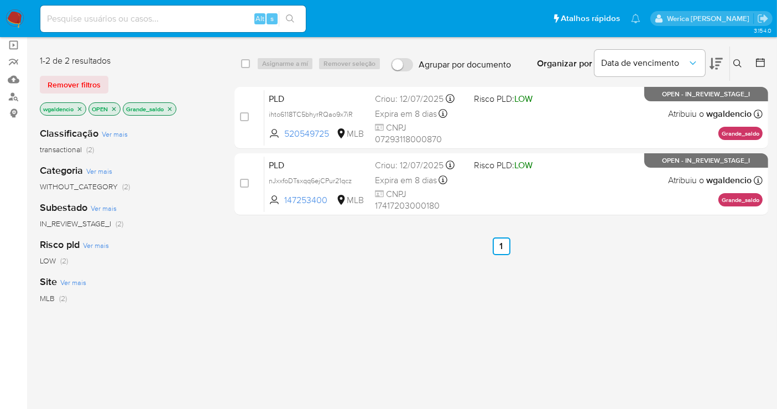
scroll to position [61, 0]
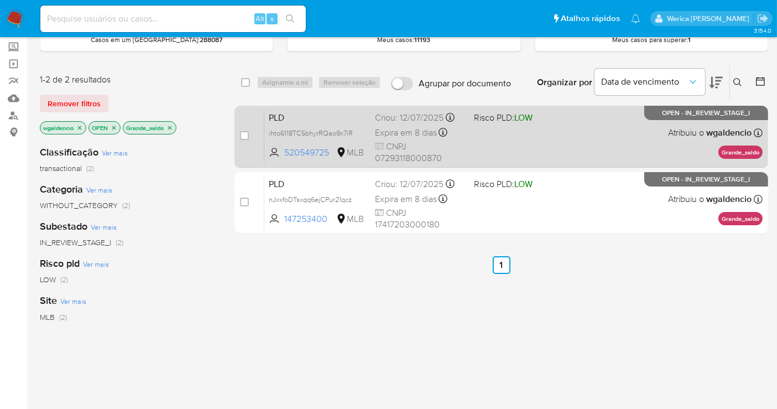
click at [585, 116] on div "PLD ihto6118TC5bhyrRQao9x7iR 520549725 MLB Risco PLD: LOW Criou: 12/07/2025 Cri…" at bounding box center [513, 136] width 498 height 56
click at [532, 157] on div "PLD ihto6118TC5bhyrRQao9x7iR 520549725 MLB Risco PLD: LOW Criou: 12/07/2025 Cri…" at bounding box center [513, 136] width 498 height 56
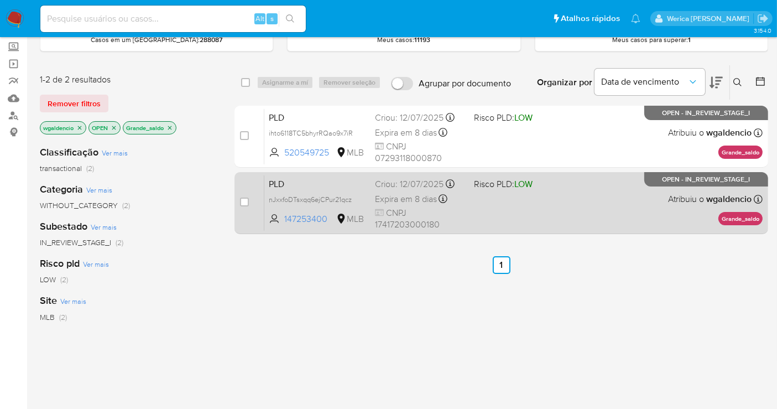
click at [512, 198] on div "PLD nJxxfoDTsxqq6ejCPur21qcz 147253400 MLB Risco PLD: LOW Criou: 12/07/2025 Cri…" at bounding box center [513, 203] width 498 height 56
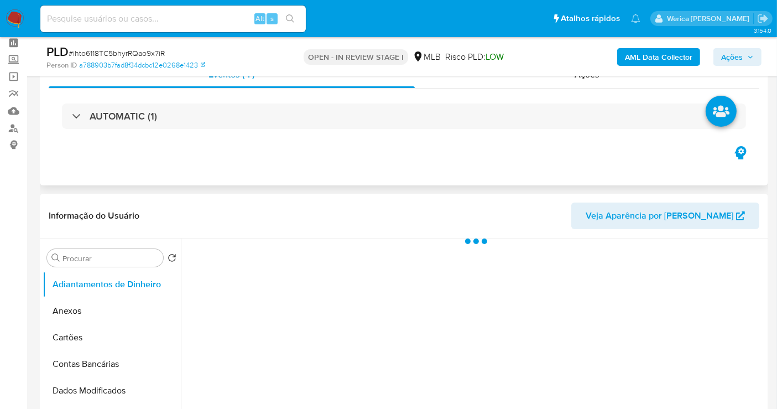
scroll to position [123, 0]
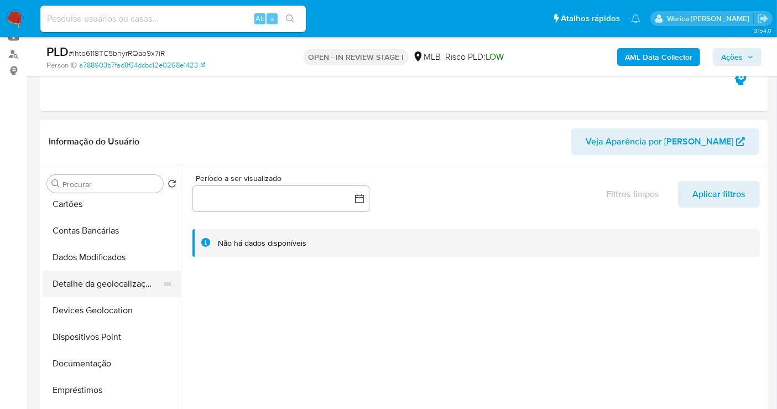
select select "10"
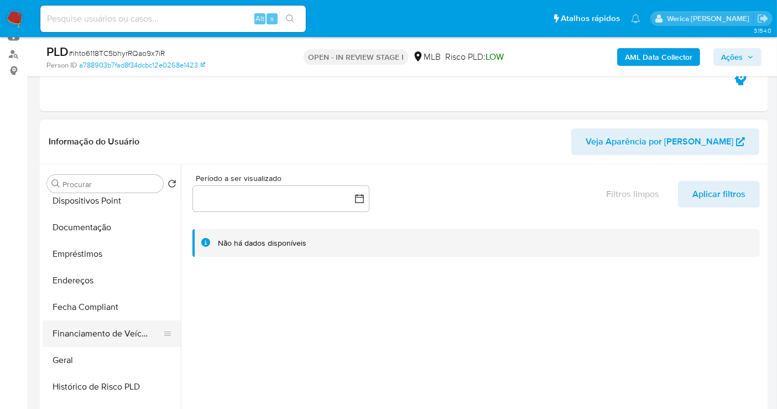
scroll to position [246, 0]
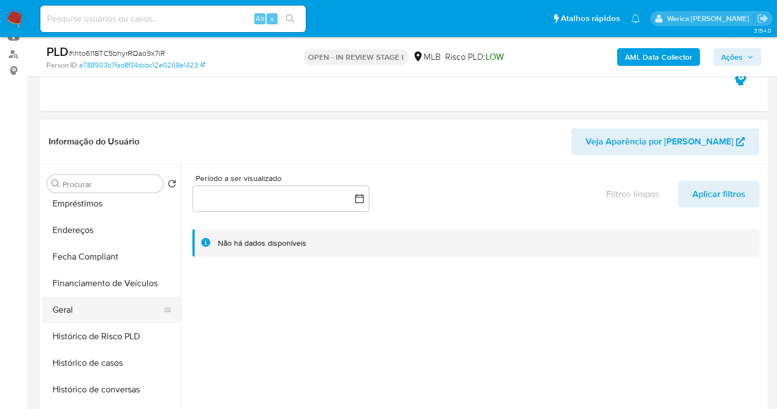
click at [93, 315] on button "Geral" at bounding box center [107, 309] width 129 height 27
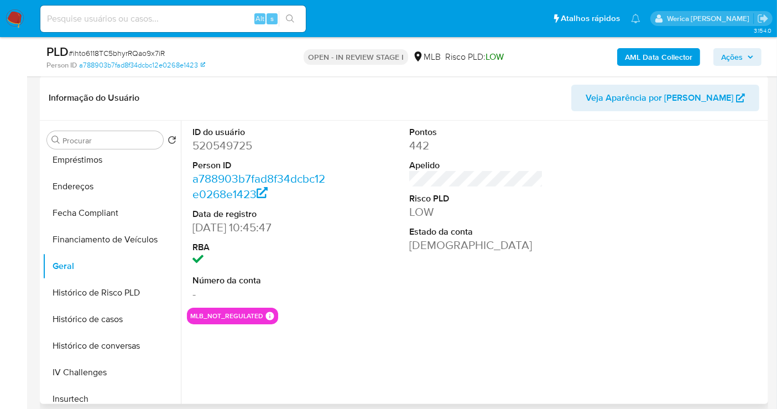
scroll to position [184, 0]
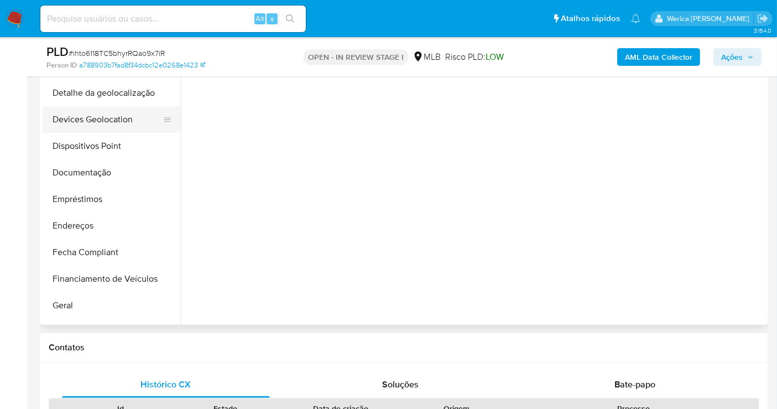
scroll to position [246, 0]
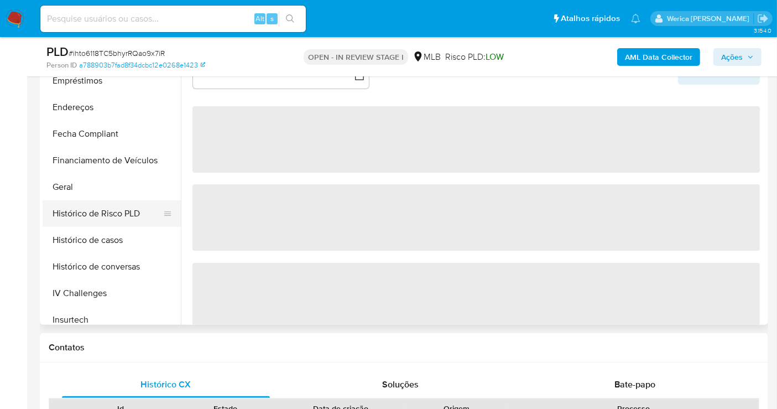
select select "10"
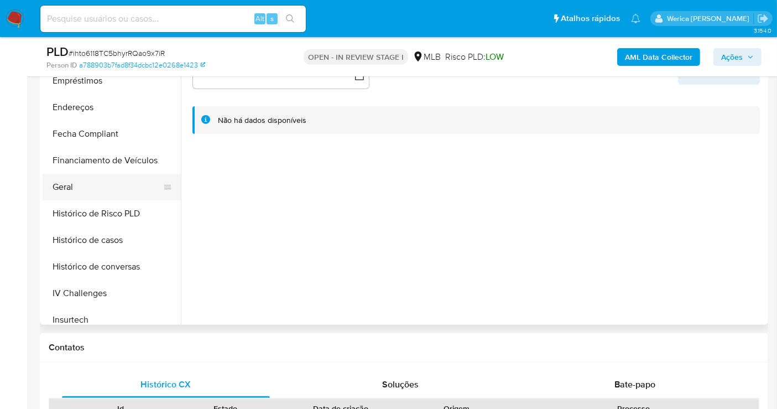
click at [103, 193] on button "Geral" at bounding box center [107, 187] width 129 height 27
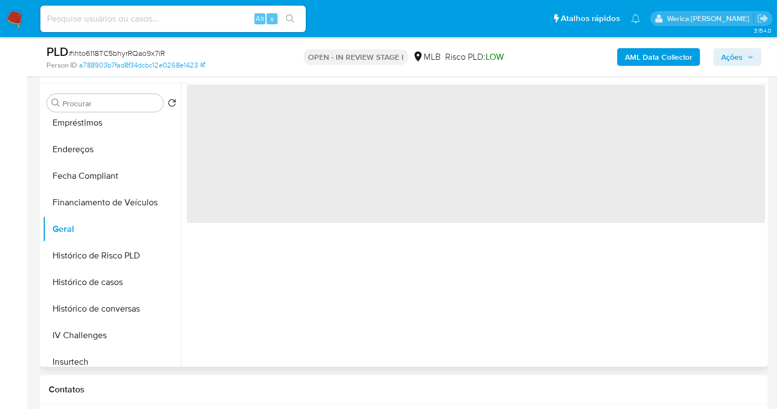
scroll to position [184, 0]
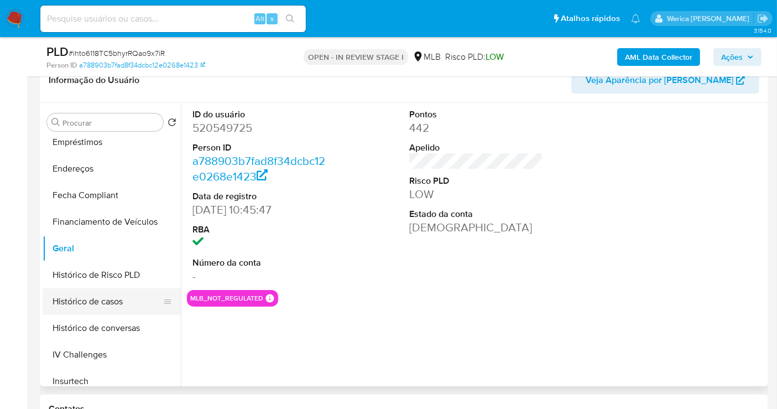
click at [126, 307] on button "Histórico de casos" at bounding box center [107, 301] width 129 height 27
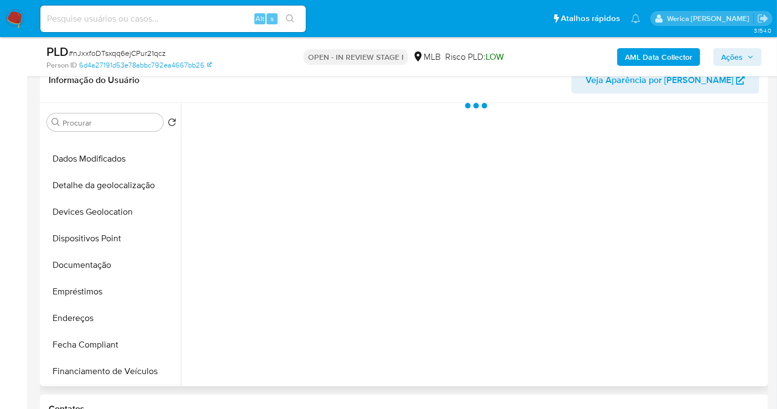
scroll to position [184, 0]
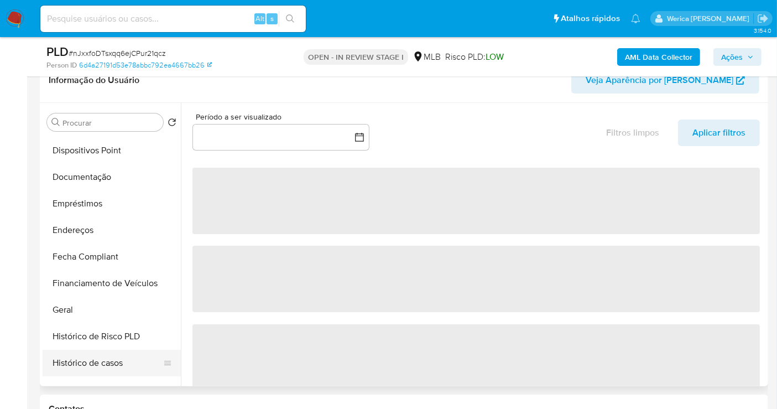
click at [98, 369] on button "Histórico de casos" at bounding box center [107, 363] width 129 height 27
select select "10"
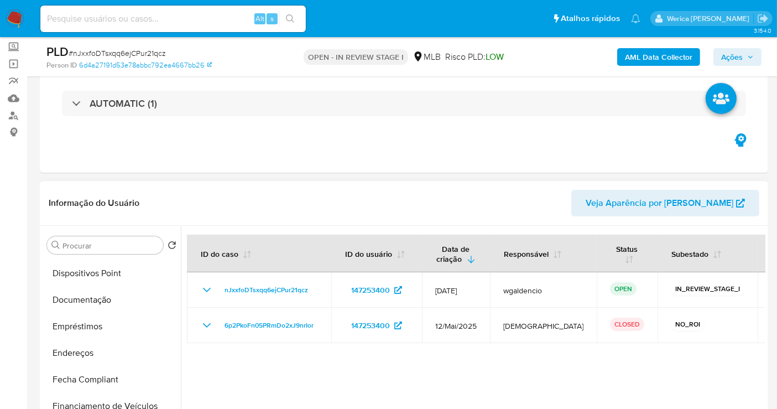
scroll to position [0, 0]
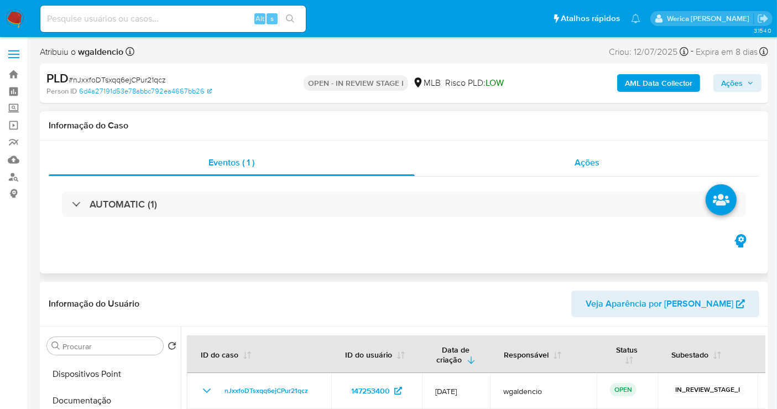
click at [616, 170] on div "Ações" at bounding box center [587, 162] width 345 height 27
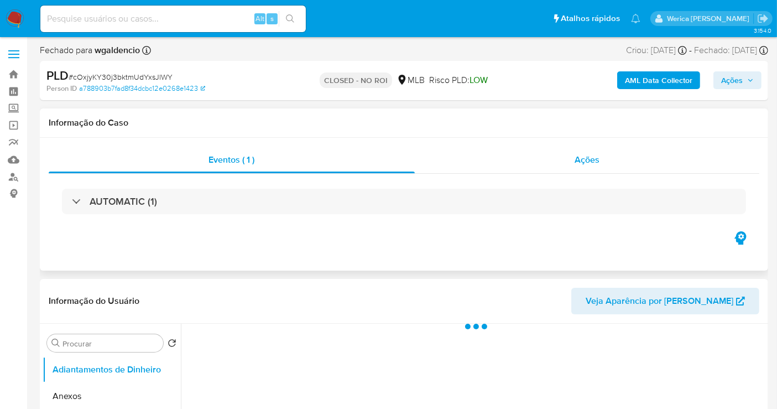
click at [594, 156] on span "Ações" at bounding box center [587, 159] width 25 height 13
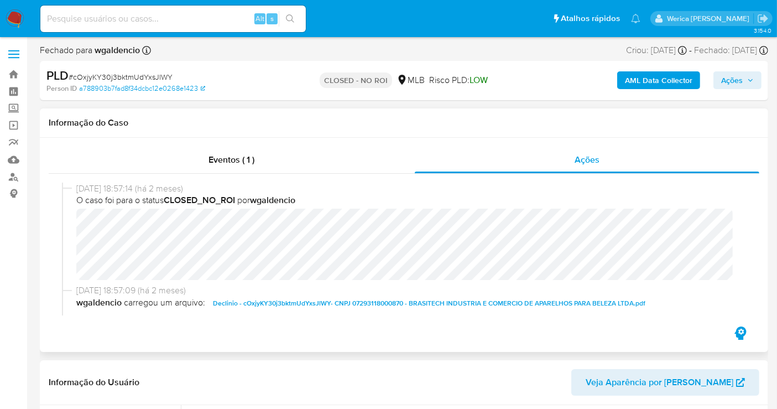
click at [259, 301] on span "Declinio - cOxjyKY30j3bktmUdYxsJlWY- CNPJ 07293118000870 - BRASITECH INDUSTRIA …" at bounding box center [429, 302] width 433 height 13
select select "10"
drag, startPoint x: 73, startPoint y: 187, endPoint x: 153, endPoint y: 189, distance: 79.7
click at [153, 189] on div "23/06/2025 18:57:14 (há 2 meses) O caso foi para o status CLOSED_NO_ROI por wga…" at bounding box center [404, 234] width 684 height 102
drag, startPoint x: 220, startPoint y: 186, endPoint x: 75, endPoint y: 183, distance: 145.0
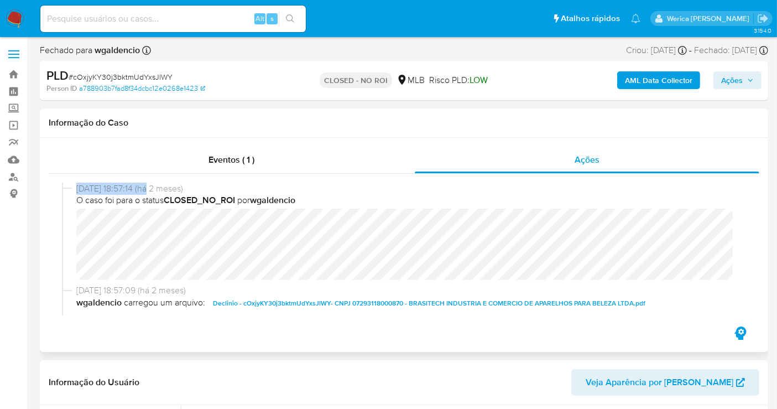
click at [75, 183] on div "23/06/2025 18:57:14 (há 2 meses) O caso foi para o status CLOSED_NO_ROI por wga…" at bounding box center [404, 234] width 684 height 102
copy span "23/06/2025 18:57:14 (há 2 meses)"
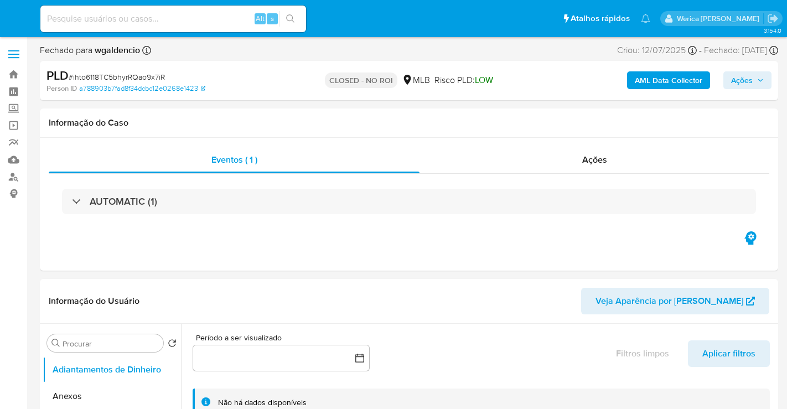
select select "10"
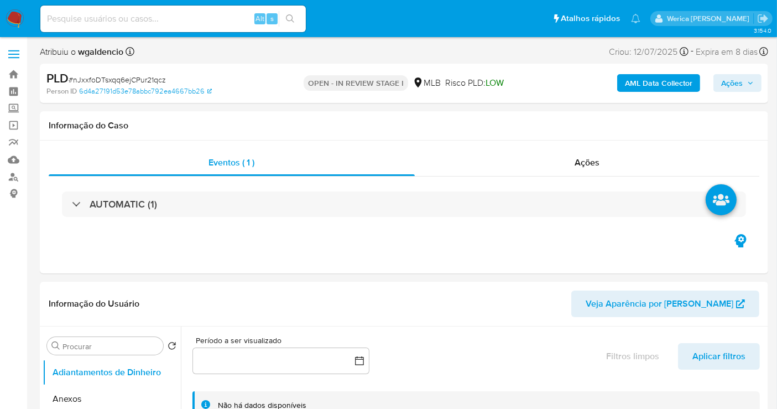
select select "10"
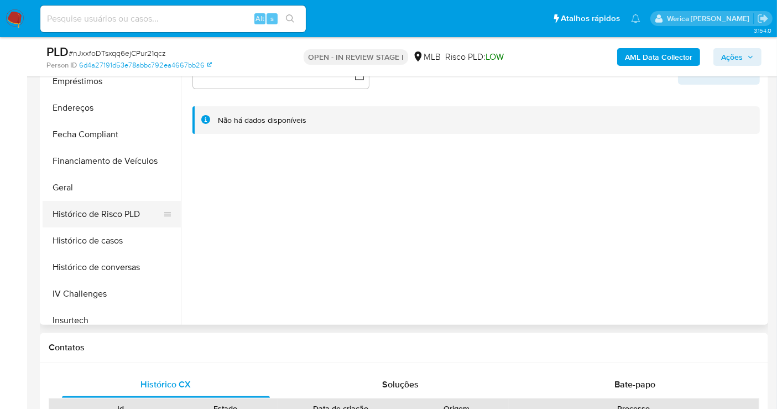
scroll to position [246, 0]
click at [97, 183] on button "Geral" at bounding box center [107, 187] width 129 height 27
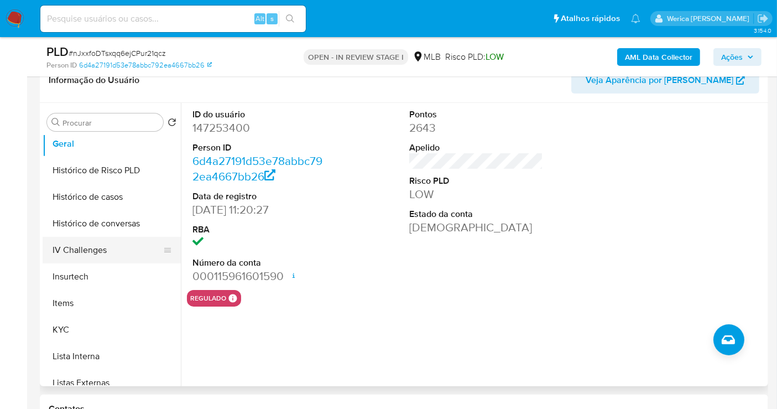
scroll to position [368, 0]
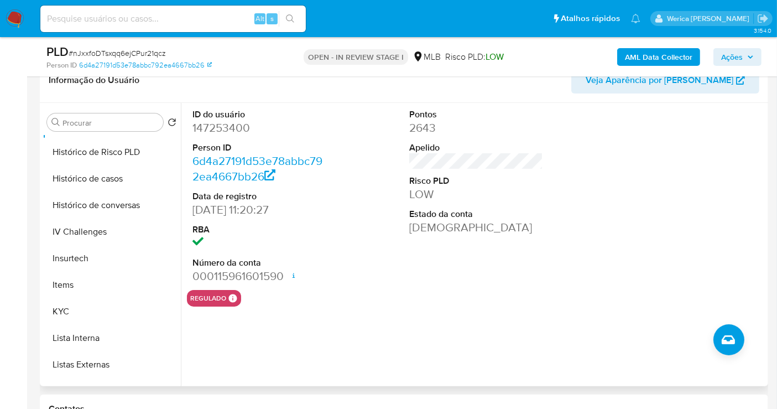
drag, startPoint x: 114, startPoint y: 181, endPoint x: 371, endPoint y: 212, distance: 259.1
click at [113, 180] on button "Histórico de casos" at bounding box center [112, 178] width 138 height 27
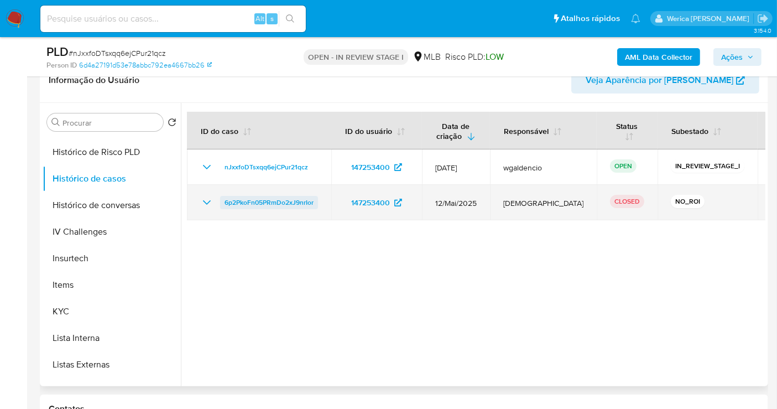
click at [293, 196] on span "6p2PkoFn05PRmDo2xJ9nrIor" at bounding box center [269, 202] width 89 height 13
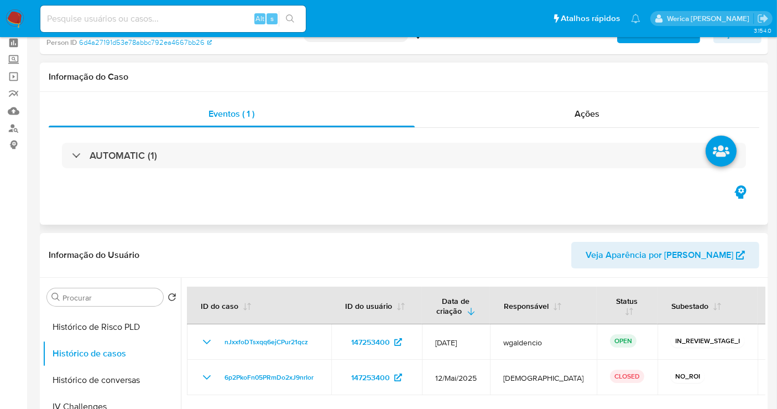
scroll to position [0, 0]
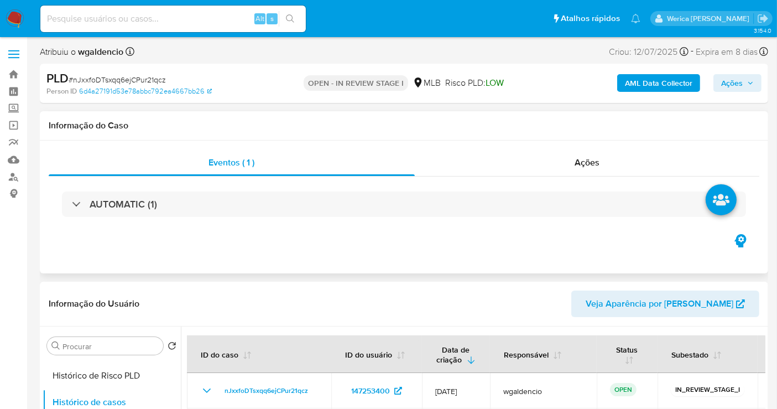
click at [249, 227] on div "AUTOMATIC (1)" at bounding box center [404, 203] width 711 height 55
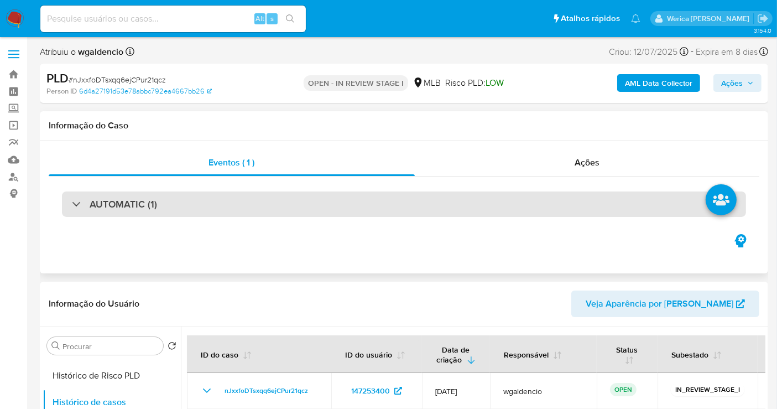
click at [241, 199] on div "AUTOMATIC (1)" at bounding box center [404, 203] width 684 height 25
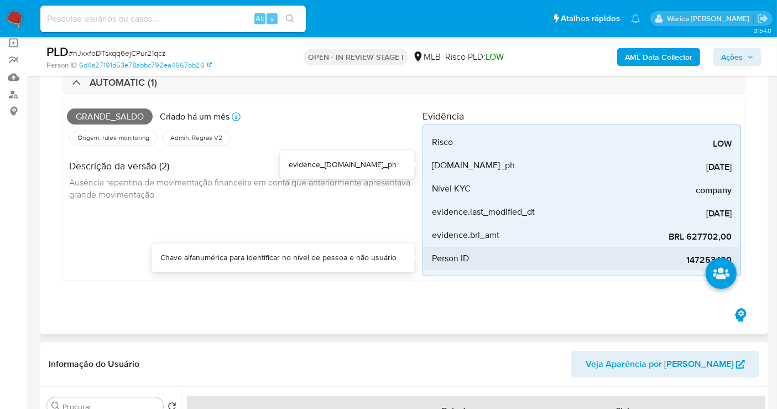
scroll to position [123, 0]
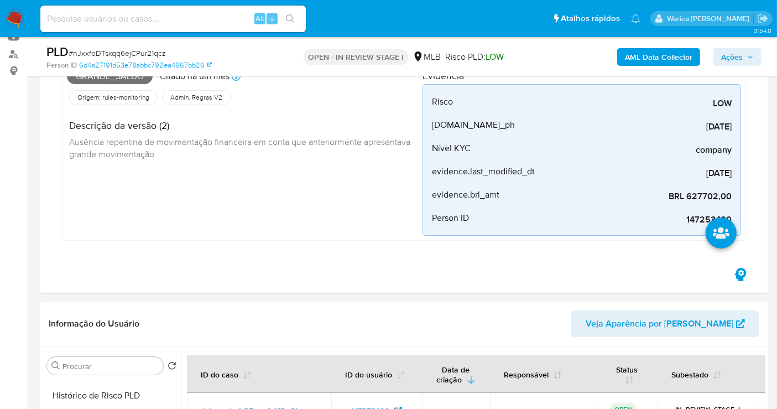
click at [735, 56] on span "Ações" at bounding box center [732, 57] width 22 height 18
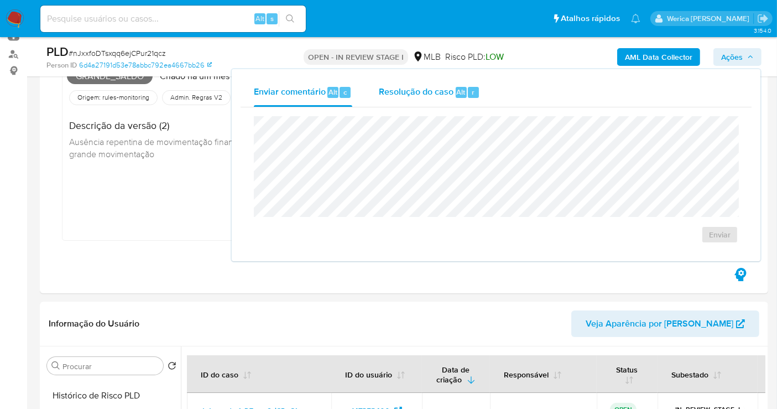
click at [439, 94] on div "Enviar comentário Alt c Resolução do caso Alt r Enviar" at bounding box center [496, 165] width 511 height 174
click at [442, 99] on div "Resolução do caso Alt r" at bounding box center [429, 92] width 101 height 29
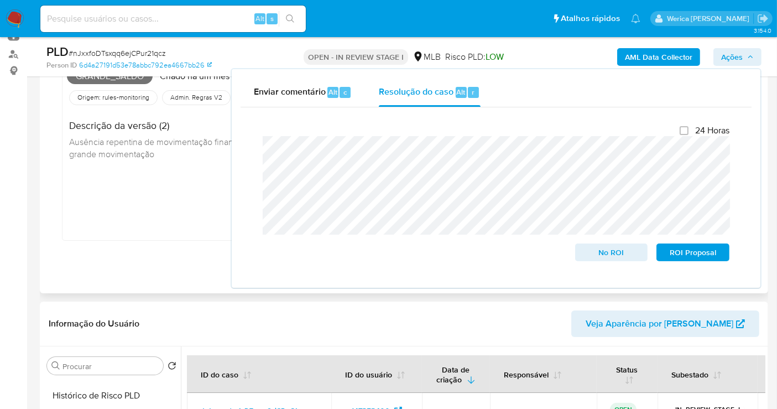
click at [167, 181] on div "Grande_saldo Criado há um mês Criado: 12/07/2025 00:54:06 Origem: rules-monitor…" at bounding box center [245, 149] width 356 height 171
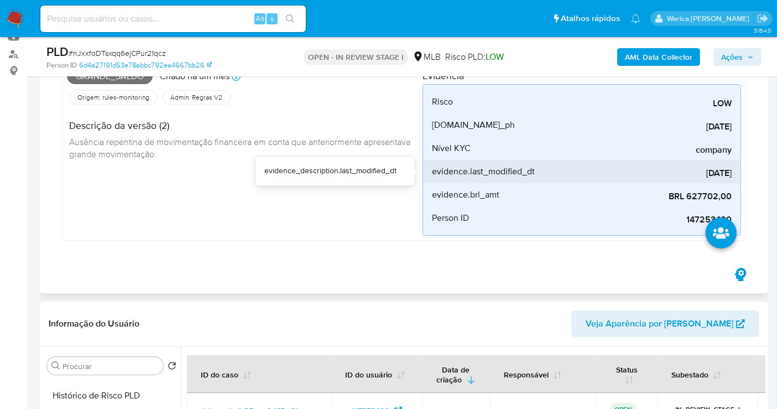
drag, startPoint x: 679, startPoint y: 168, endPoint x: 732, endPoint y: 168, distance: 52.6
click at [732, 168] on span "2023-03-07" at bounding box center [649, 173] width 166 height 11
copy span "2023-03-07"
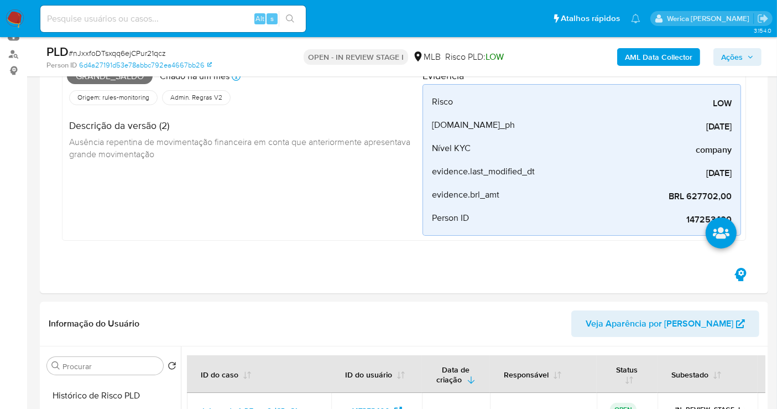
click at [737, 51] on span "Ações" at bounding box center [732, 57] width 22 height 18
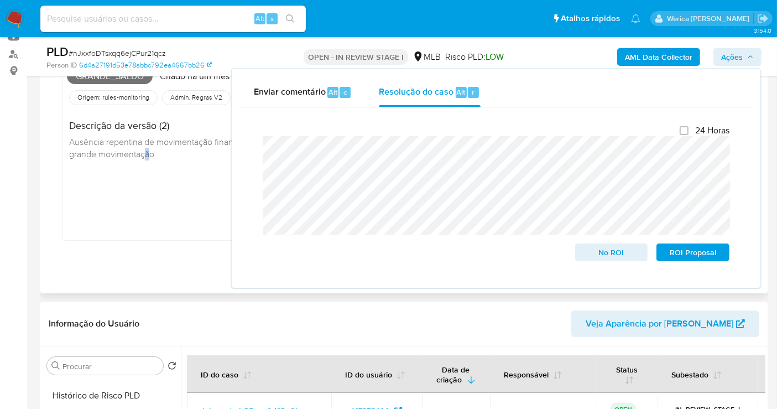
click at [145, 191] on div "Grande_saldo Criado há um mês Criado: 12/07/2025 00:54:06 Origem: rules-monitor…" at bounding box center [245, 149] width 356 height 171
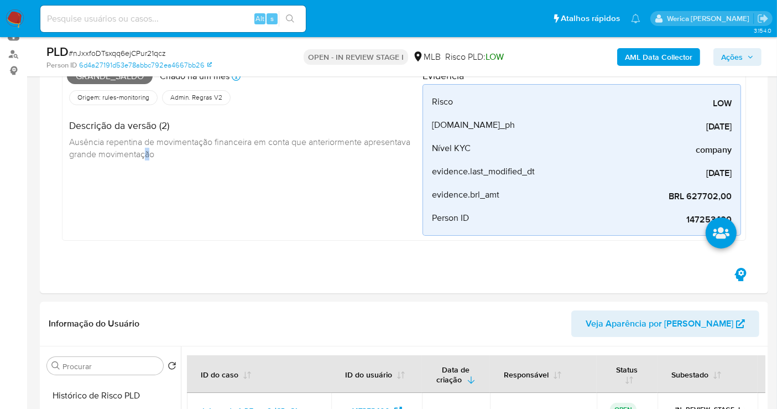
click at [730, 57] on span "Ações" at bounding box center [732, 57] width 22 height 18
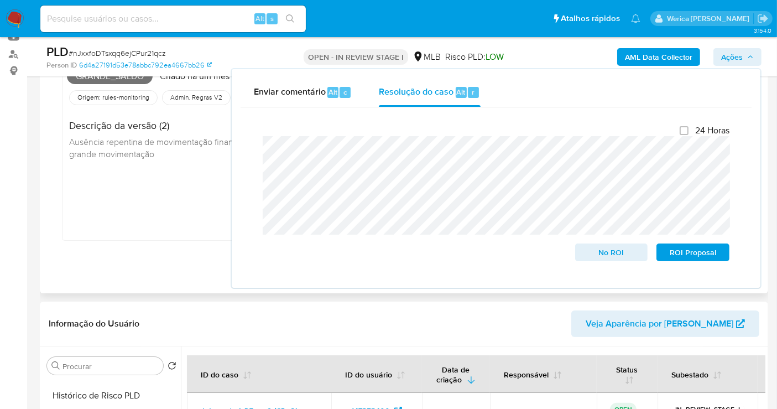
click at [183, 185] on div "Grande_saldo Criado há um mês Criado: 12/07/2025 00:54:06 Origem: rules-monitor…" at bounding box center [245, 149] width 356 height 171
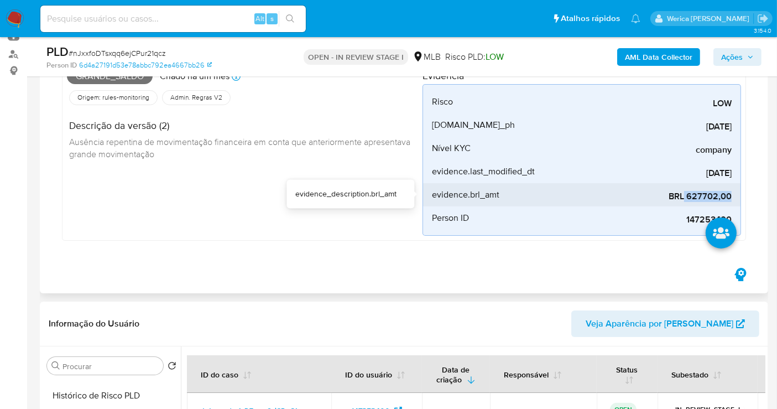
drag, startPoint x: 686, startPoint y: 194, endPoint x: 741, endPoint y: 191, distance: 54.3
click at [741, 191] on li "evidence.brl_amt BRL 627702,00" at bounding box center [582, 194] width 318 height 23
copy span "627702,00"
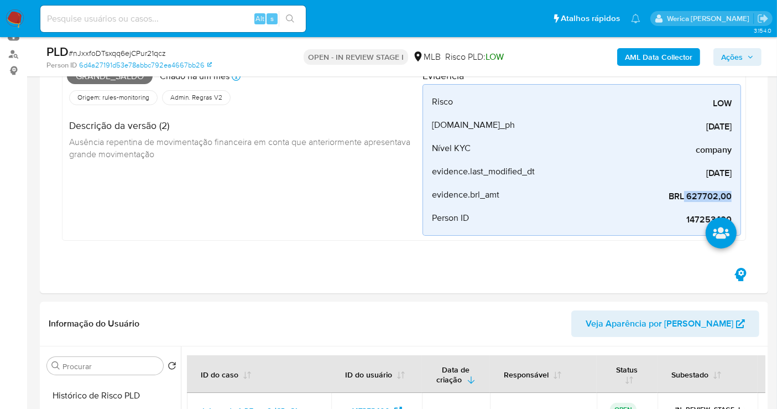
click at [726, 51] on span "Ações" at bounding box center [732, 57] width 22 height 18
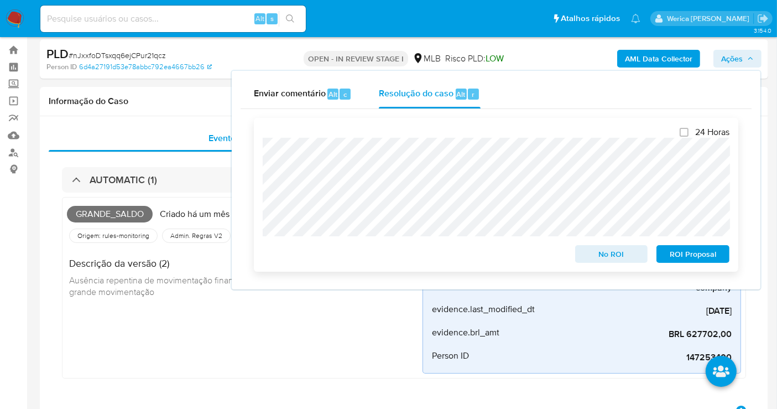
scroll to position [0, 0]
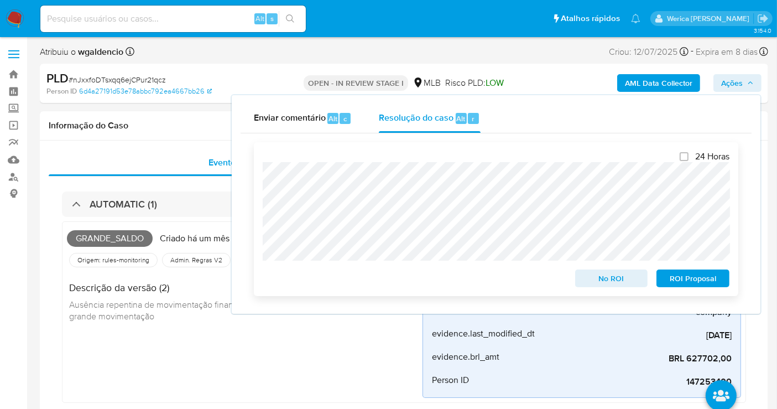
click at [610, 286] on span "No ROI" at bounding box center [612, 277] width 58 height 15
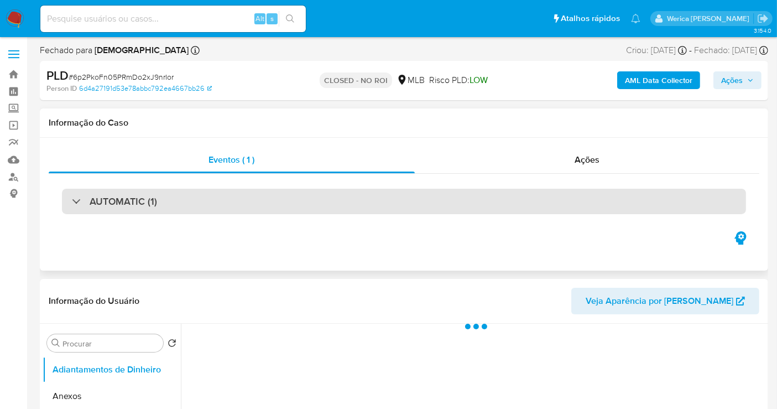
click at [392, 200] on div "AUTOMATIC (1)" at bounding box center [404, 201] width 684 height 25
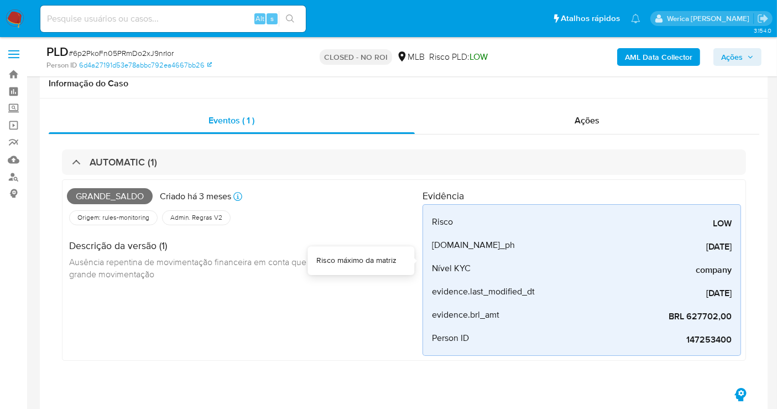
scroll to position [123, 0]
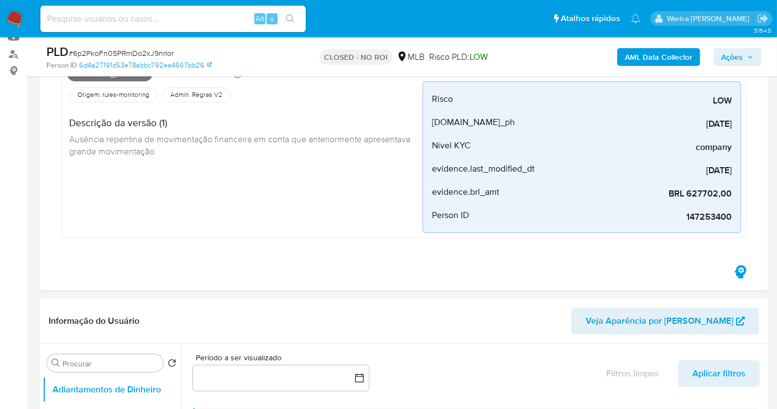
select select "10"
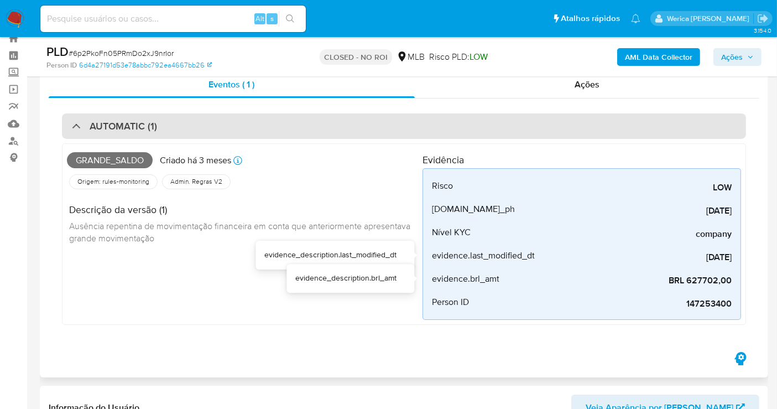
scroll to position [0, 0]
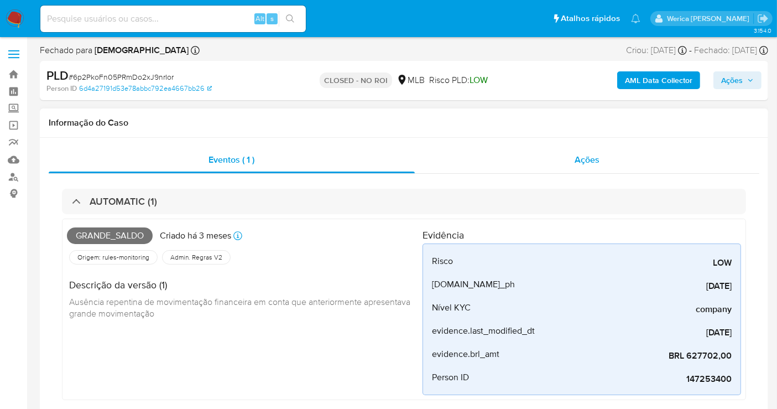
click at [575, 155] on span "Ações" at bounding box center [587, 159] width 25 height 13
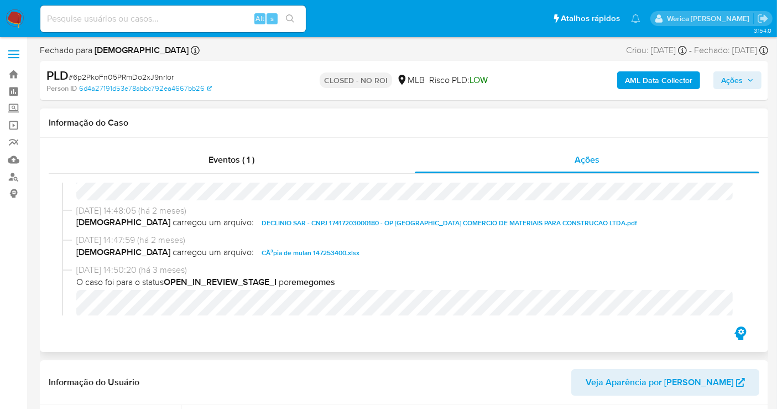
scroll to position [25, 0]
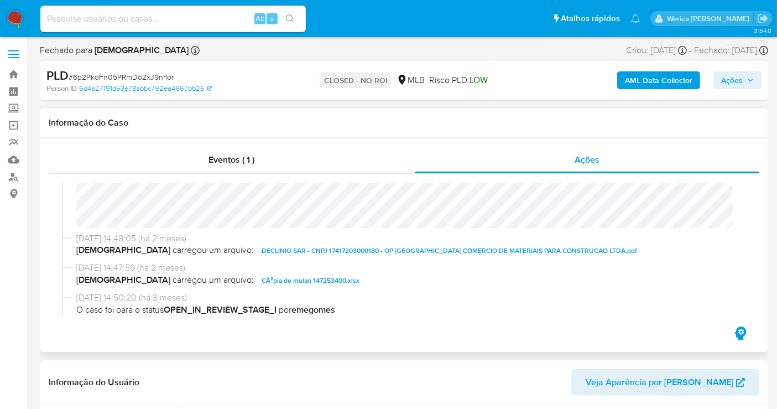
click at [346, 247] on span "DECLINIO SAR - CNPJ 17417203000180 - OP [GEOGRAPHIC_DATA] COMERCIO DE MATERIAIS…" at bounding box center [450, 250] width 376 height 13
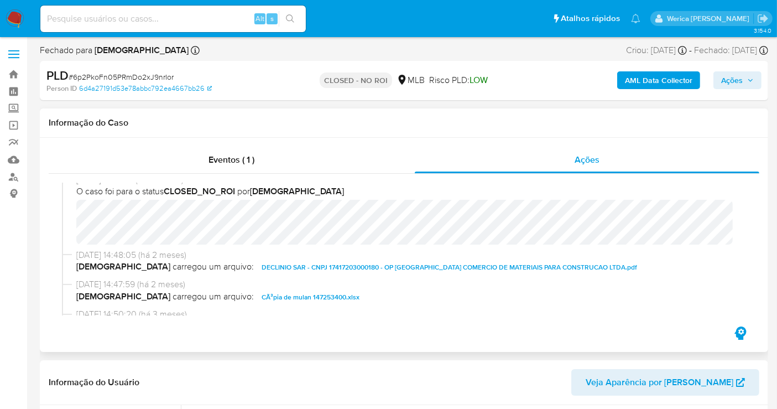
scroll to position [0, 0]
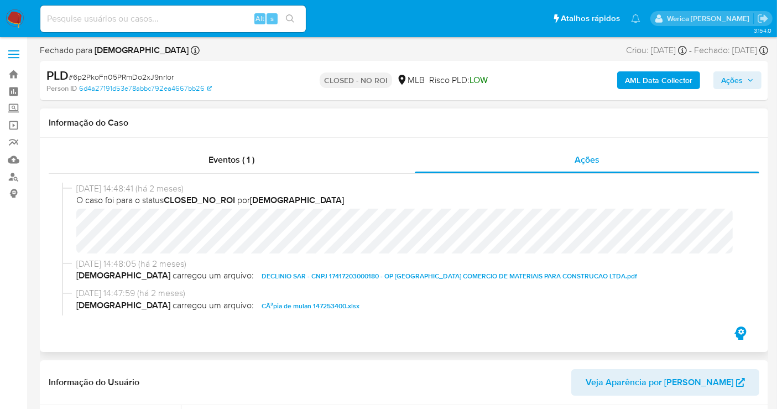
drag, startPoint x: 74, startPoint y: 190, endPoint x: 206, endPoint y: 190, distance: 131.7
click at [206, 190] on div "[DATE] 14:48:41 (há 2 meses) O caso foi para o status CLOSED_NO_ROI por isadaco…" at bounding box center [404, 220] width 684 height 75
copy span "[DATE] 14:48:41 (há 2 meses)"
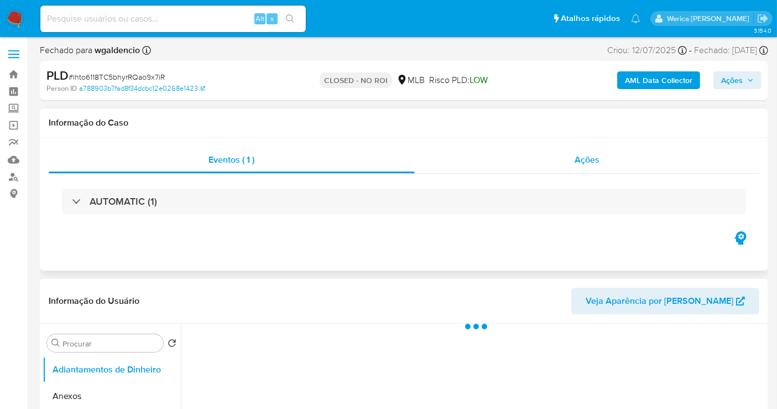
click at [586, 153] on span "Ações" at bounding box center [587, 159] width 25 height 13
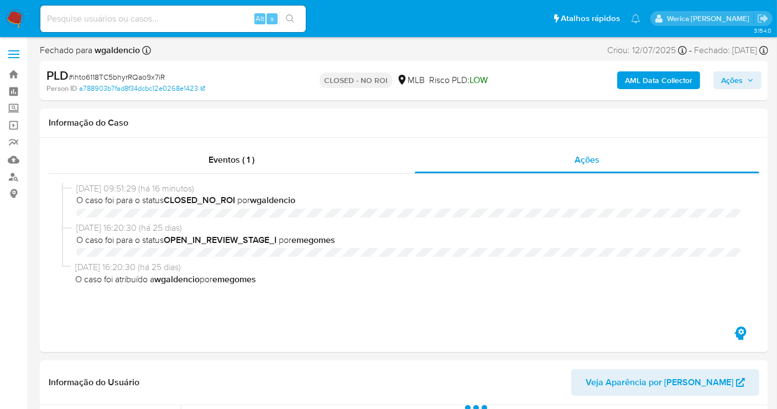
scroll to position [61, 0]
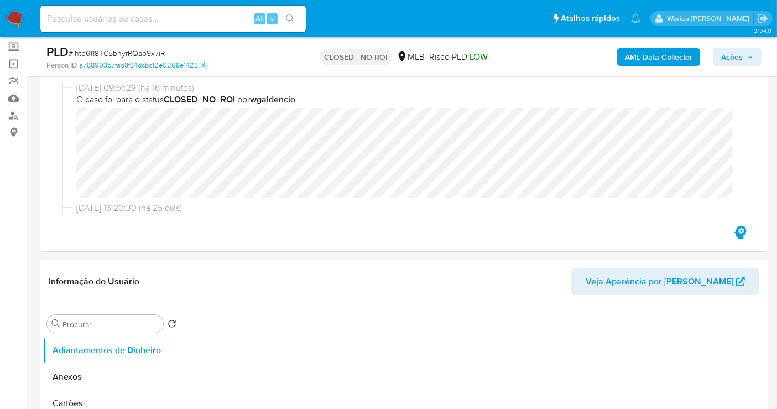
click at [205, 197] on div "18/08/2025 09:51:29 (há 16 minutos) O caso foi para o status CLOSED_NO_ROI por …" at bounding box center [404, 142] width 684 height 120
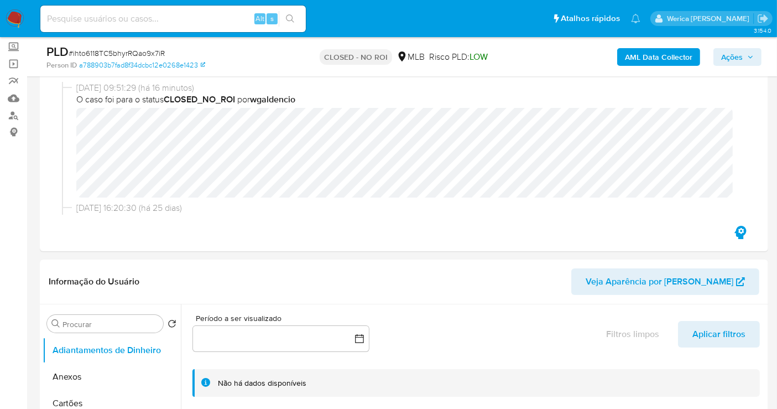
select select "10"
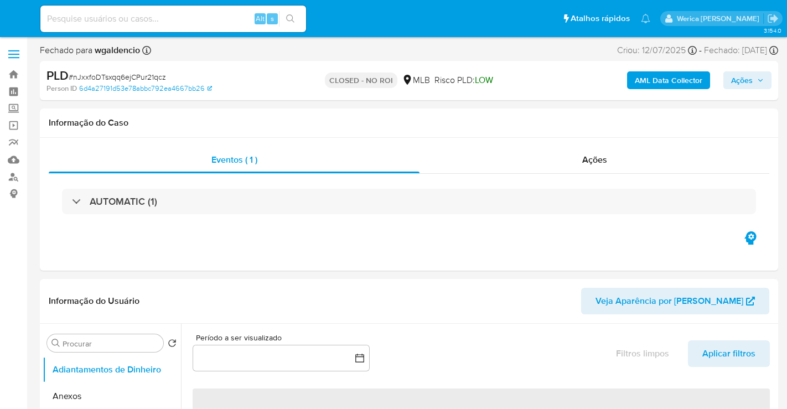
select select "10"
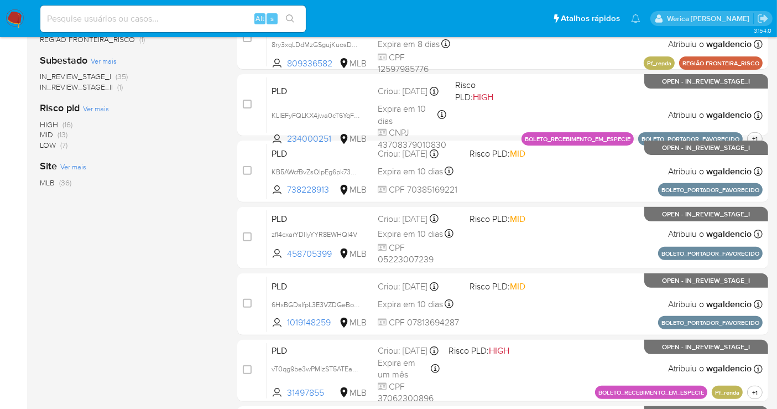
scroll to position [463, 0]
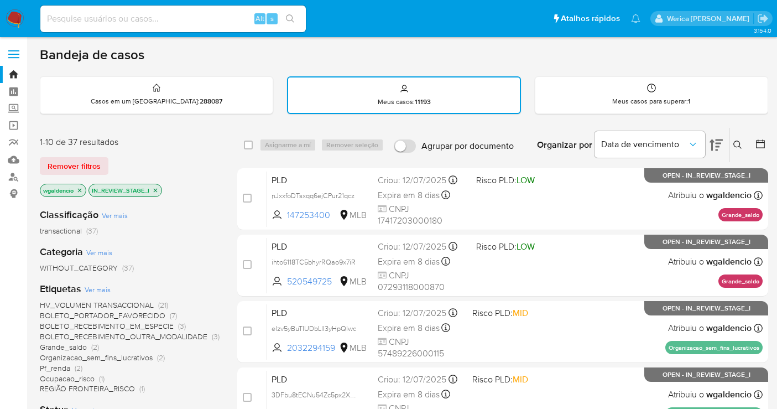
scroll to position [464, 0]
